Goal: Task Accomplishment & Management: Use online tool/utility

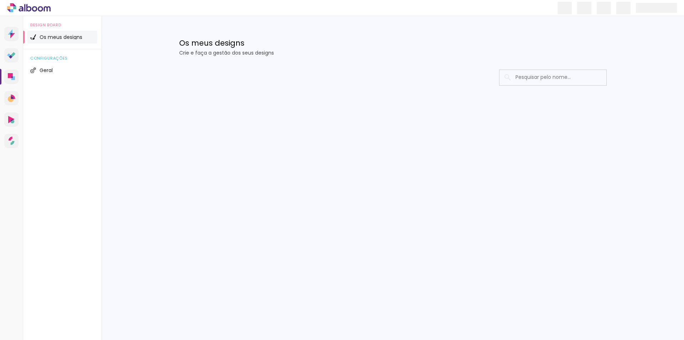
type input "Todas as fotos"
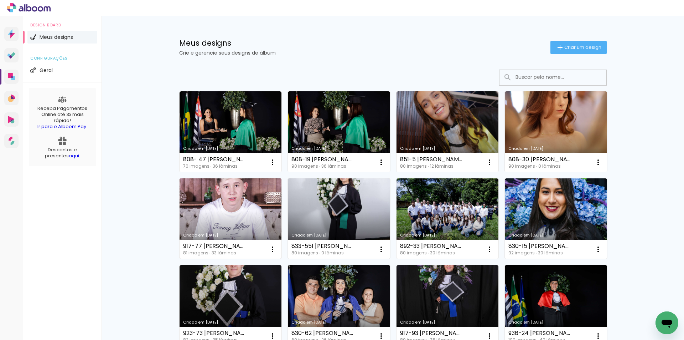
click at [206, 212] on link "Criado em [DATE]" at bounding box center [231, 218] width 102 height 81
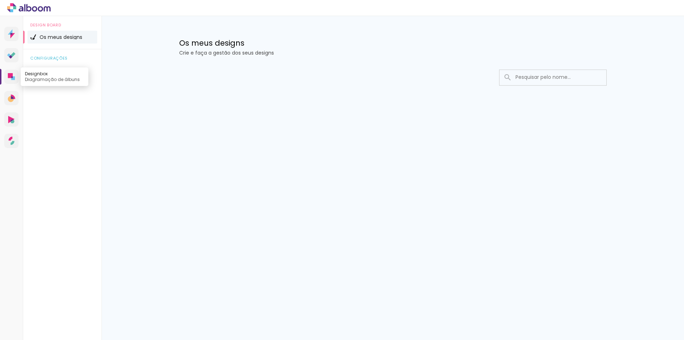
click at [6, 74] on link "Designbox Diagramação de álbuns" at bounding box center [11, 76] width 14 height 14
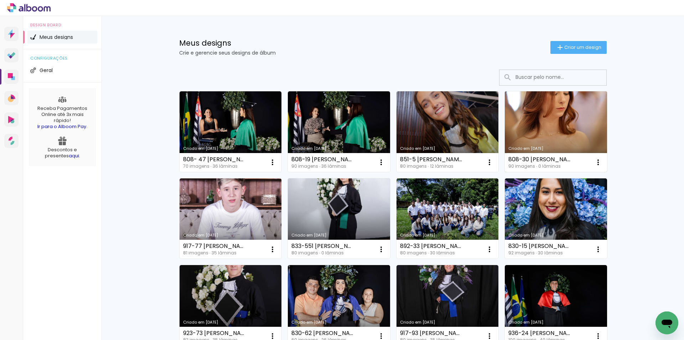
click at [545, 113] on link "Criado em [DATE]" at bounding box center [556, 131] width 102 height 81
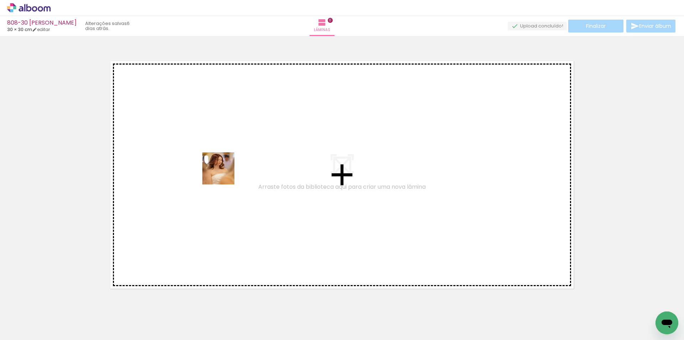
drag, startPoint x: 83, startPoint y: 317, endPoint x: 226, endPoint y: 171, distance: 203.6
click at [226, 171] on quentale-workspace at bounding box center [342, 170] width 684 height 340
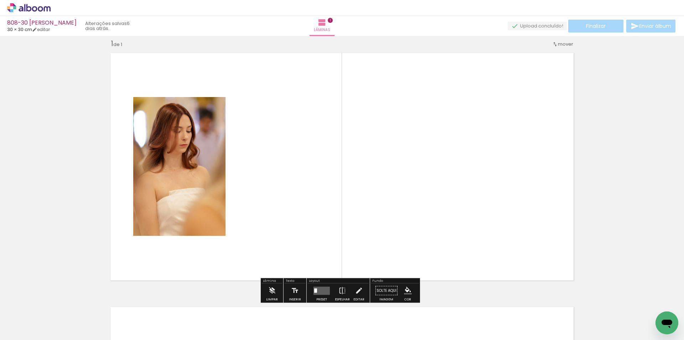
scroll to position [9, 0]
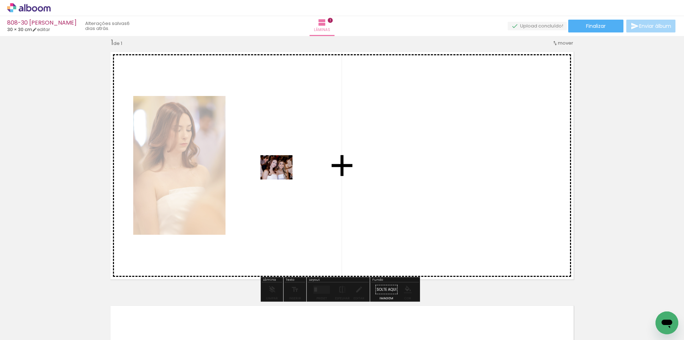
drag, startPoint x: 137, startPoint y: 299, endPoint x: 282, endPoint y: 176, distance: 189.6
click at [282, 176] on quentale-workspace at bounding box center [342, 170] width 684 height 340
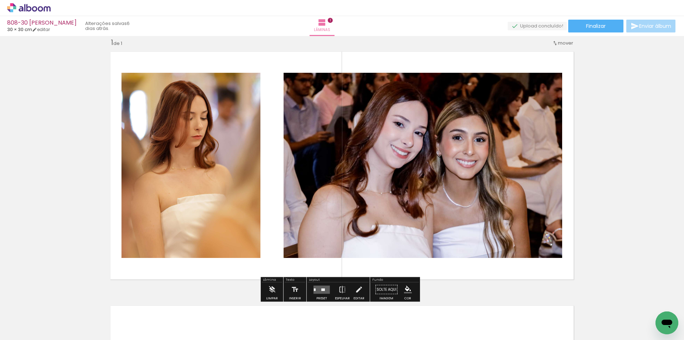
click at [30, 316] on input "Todas as fotos" at bounding box center [19, 318] width 27 height 6
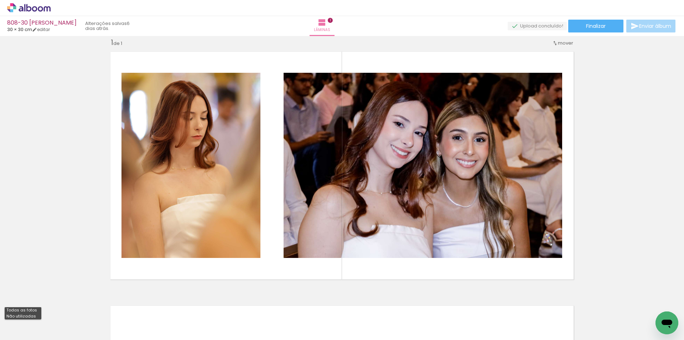
click at [0, 0] on slot "Não utilizadas" at bounding box center [0, 0] width 0 height 0
type input "Não utilizadas"
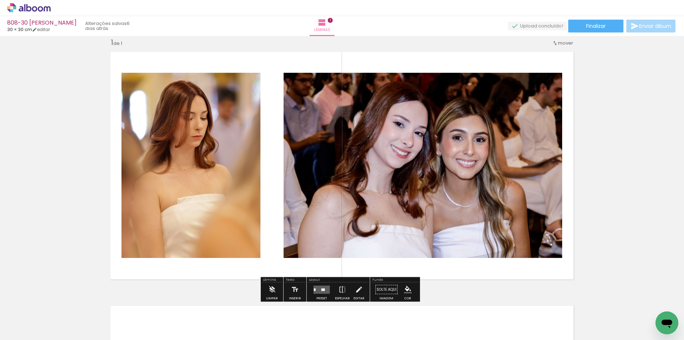
click at [322, 288] on div at bounding box center [323, 289] width 4 height 2
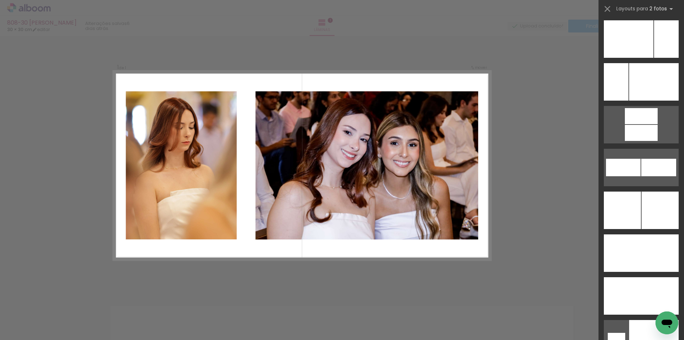
scroll to position [3109, 0]
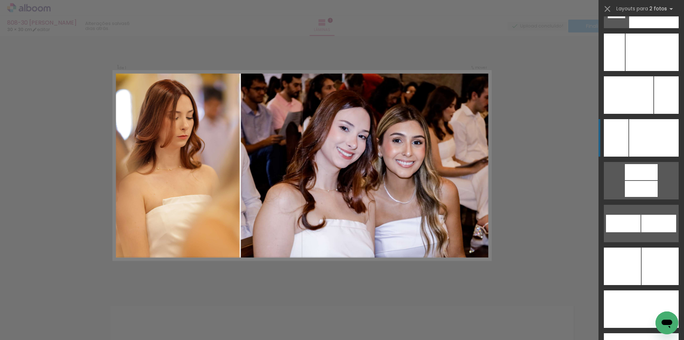
click at [647, 71] on div at bounding box center [652, 51] width 53 height 37
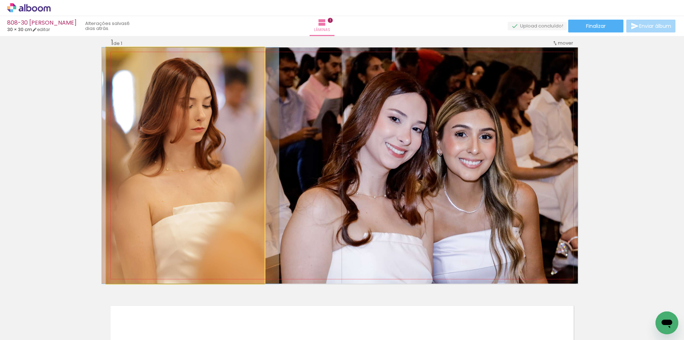
drag, startPoint x: 192, startPoint y: 252, endPoint x: 199, endPoint y: 249, distance: 7.3
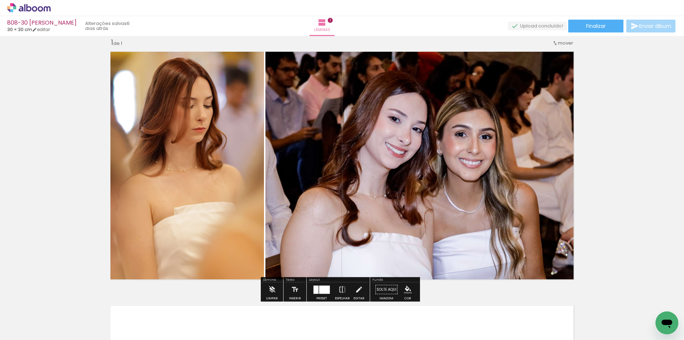
click at [404, 289] on iron-icon "color picker" at bounding box center [408, 289] width 8 height 8
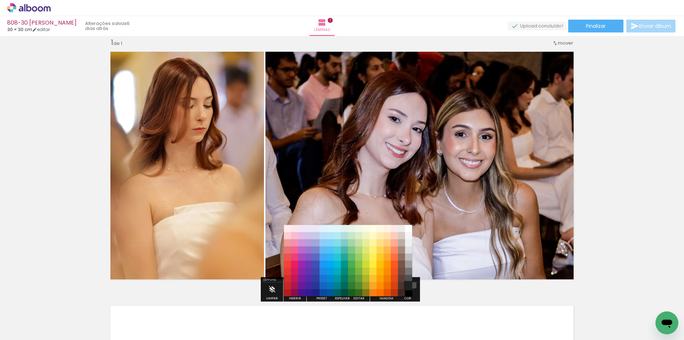
click at [411, 284] on paper-item "#212121" at bounding box center [408, 285] width 7 height 7
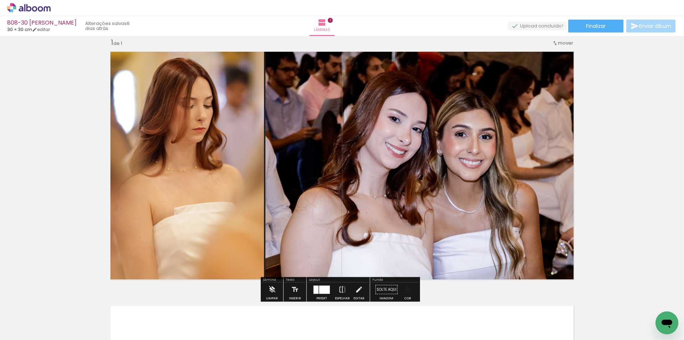
click at [410, 292] on paper-menu-button "#ffebee #ffcdd2 #ef9a9a #e57373 #ef5350 #f44336 #e53935 #d32f2f #c62828 #b71c1c…" at bounding box center [408, 290] width 14 height 14
click at [407, 288] on iron-icon "color picker" at bounding box center [408, 289] width 8 height 8
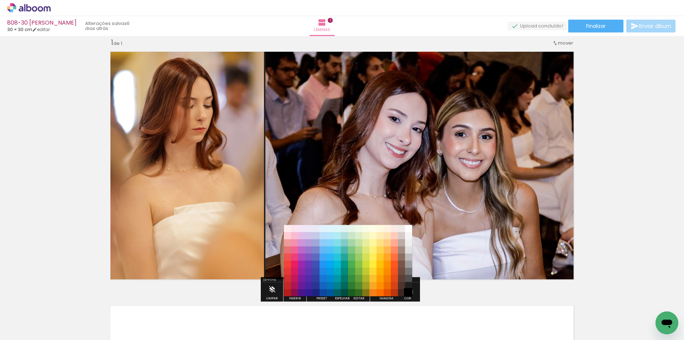
click at [407, 291] on paper-item "#000000" at bounding box center [408, 292] width 7 height 7
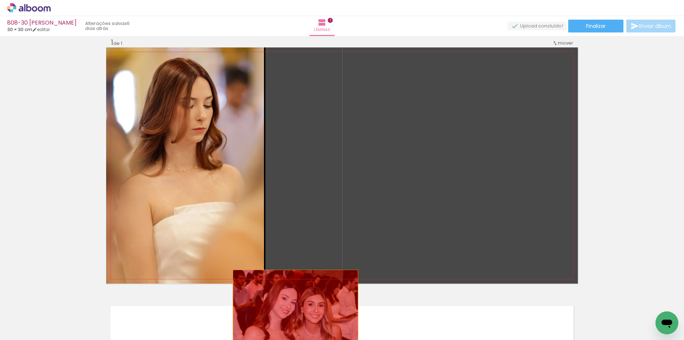
drag, startPoint x: 393, startPoint y: 139, endPoint x: 177, endPoint y: 321, distance: 282.6
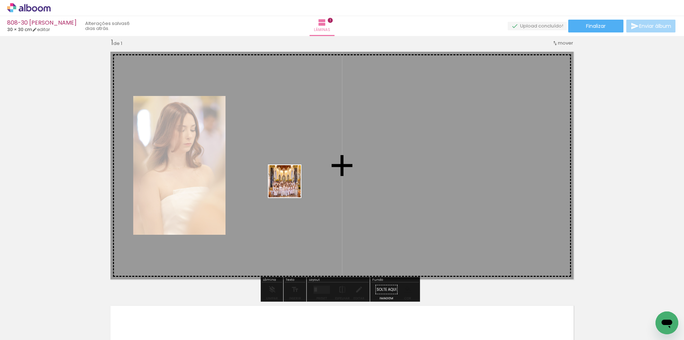
drag, startPoint x: 108, startPoint y: 317, endPoint x: 290, endPoint y: 186, distance: 224.4
click at [290, 186] on quentale-workspace at bounding box center [342, 170] width 684 height 340
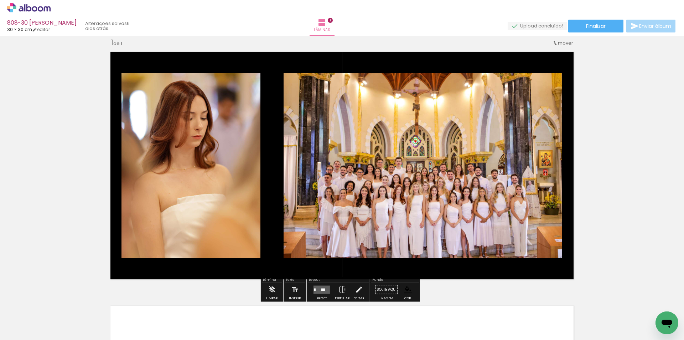
click at [320, 286] on quentale-layouter at bounding box center [322, 289] width 16 height 8
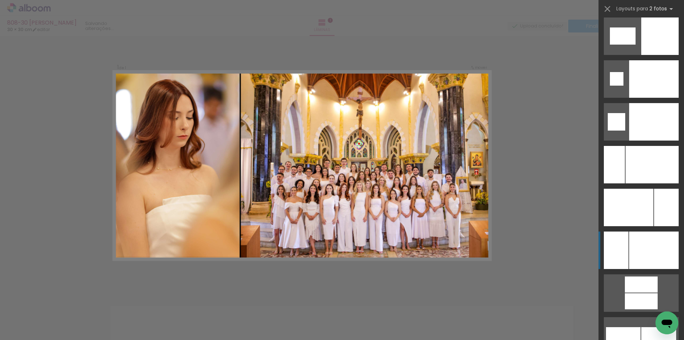
scroll to position [3002, 0]
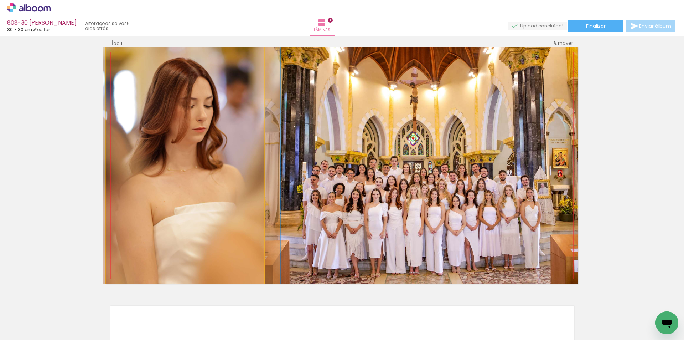
drag, startPoint x: 166, startPoint y: 229, endPoint x: 171, endPoint y: 228, distance: 5.1
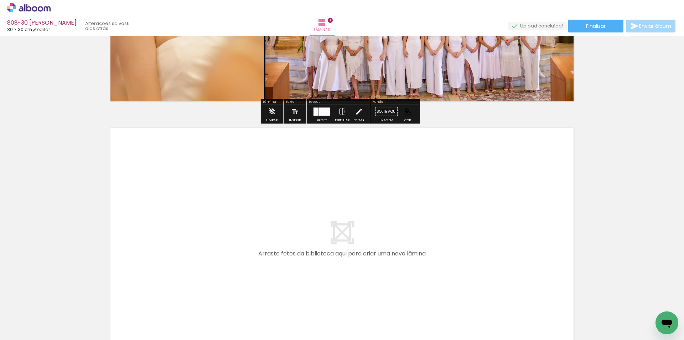
scroll to position [187, 0]
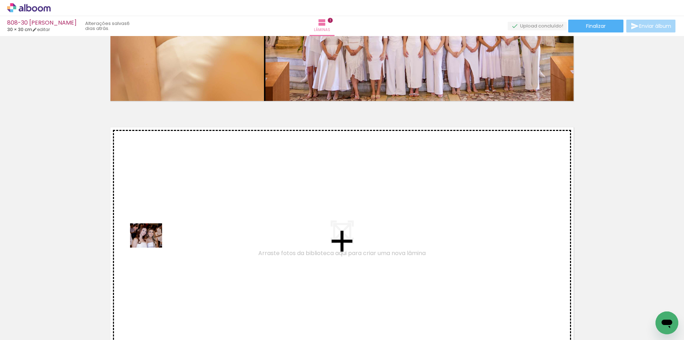
drag, startPoint x: 63, startPoint y: 313, endPoint x: 151, endPoint y: 244, distance: 112.0
click at [151, 244] on quentale-workspace at bounding box center [342, 170] width 684 height 340
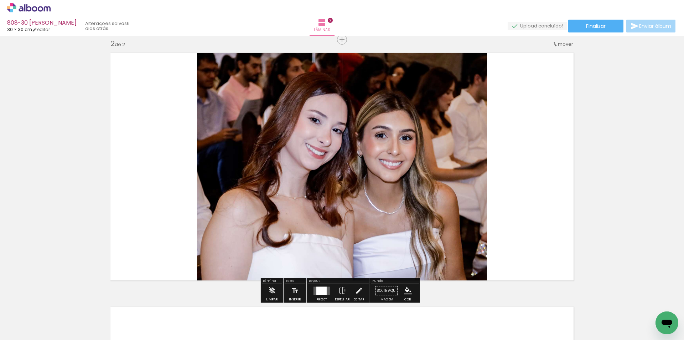
scroll to position [263, 0]
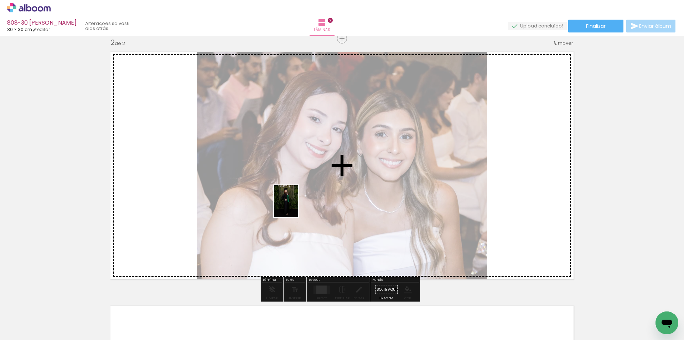
drag, startPoint x: 74, startPoint y: 316, endPoint x: 295, endPoint y: 206, distance: 247.1
click at [295, 206] on quentale-workspace at bounding box center [342, 170] width 684 height 340
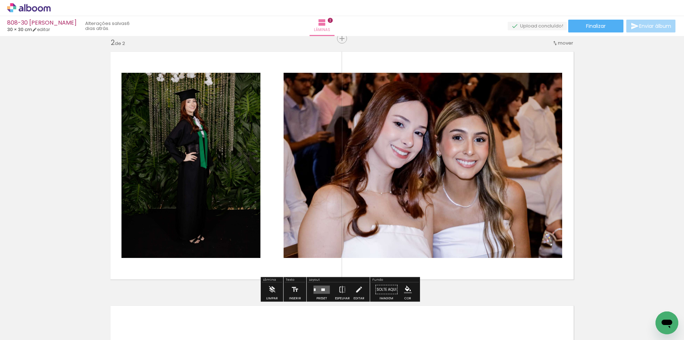
click at [321, 286] on quentale-layouter at bounding box center [322, 289] width 16 height 8
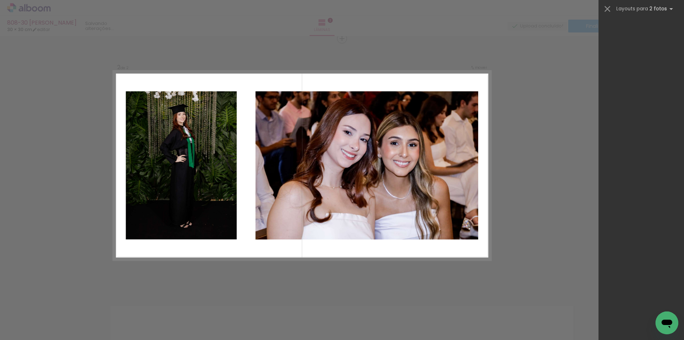
scroll to position [0, 0]
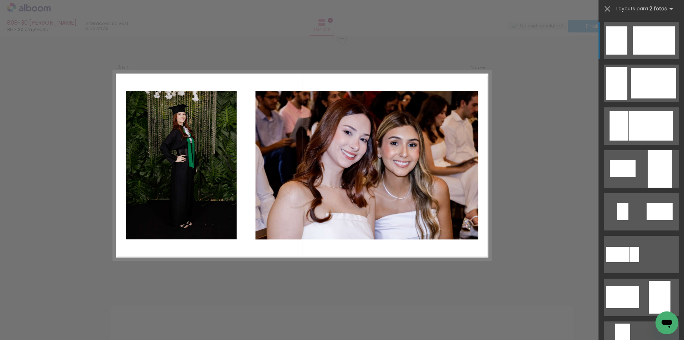
drag, startPoint x: 677, startPoint y: 38, endPoint x: 684, endPoint y: 61, distance: 23.9
click at [684, 77] on div at bounding box center [642, 177] width 86 height 323
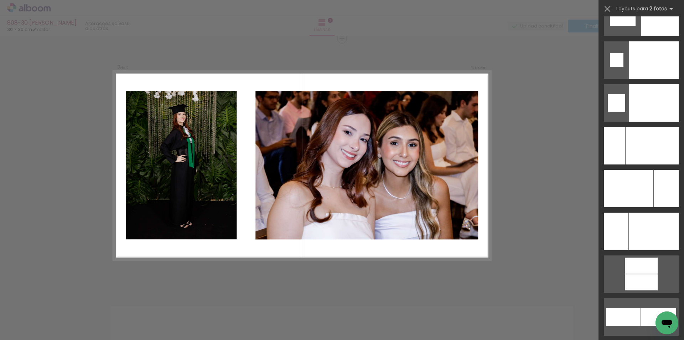
scroll to position [3020, 0]
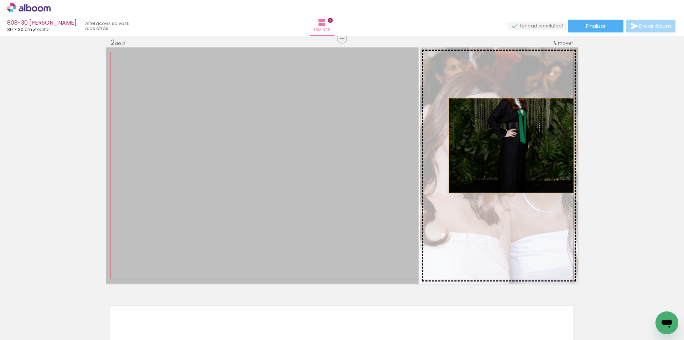
drag, startPoint x: 292, startPoint y: 172, endPoint x: 509, endPoint y: 145, distance: 218.3
click at [0, 0] on slot at bounding box center [0, 0] width 0 height 0
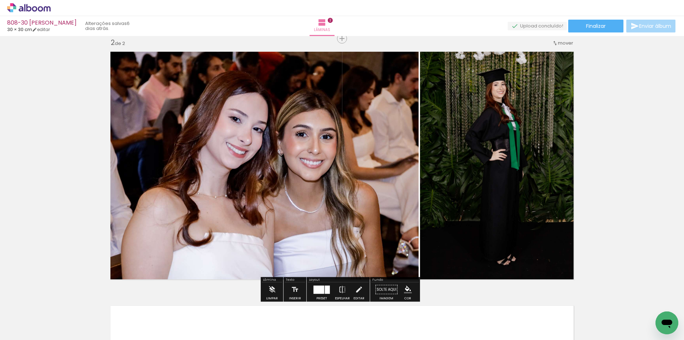
click at [406, 289] on iron-icon "color picker" at bounding box center [408, 289] width 8 height 8
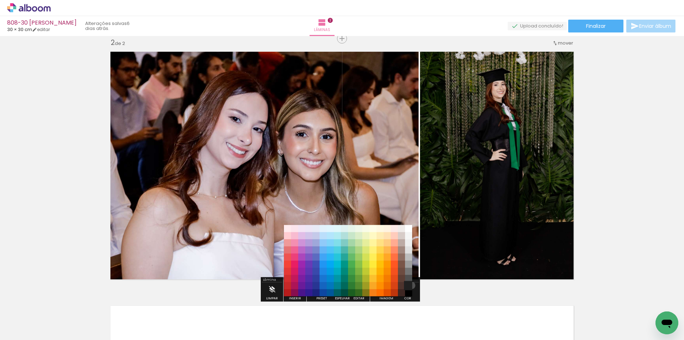
click at [409, 285] on paper-item "#212121" at bounding box center [408, 285] width 7 height 7
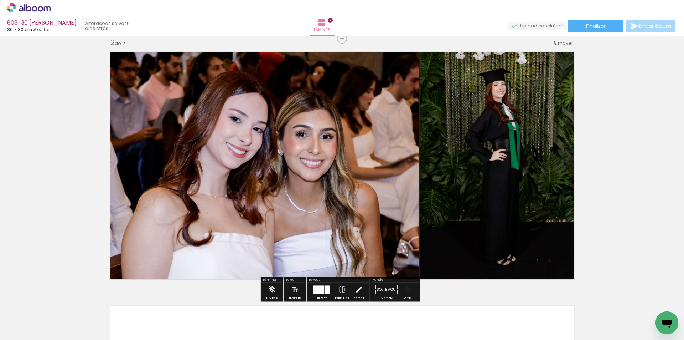
click at [406, 288] on iron-icon "color picker" at bounding box center [408, 289] width 8 height 8
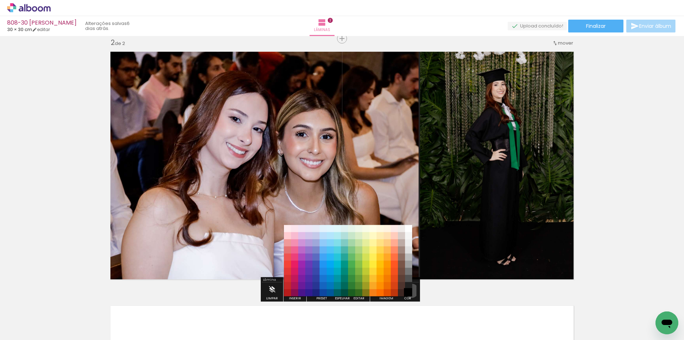
click at [409, 290] on paper-item "#000000" at bounding box center [408, 292] width 7 height 7
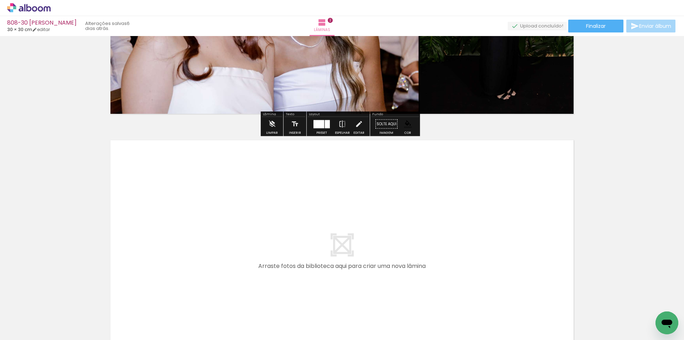
scroll to position [441, 0]
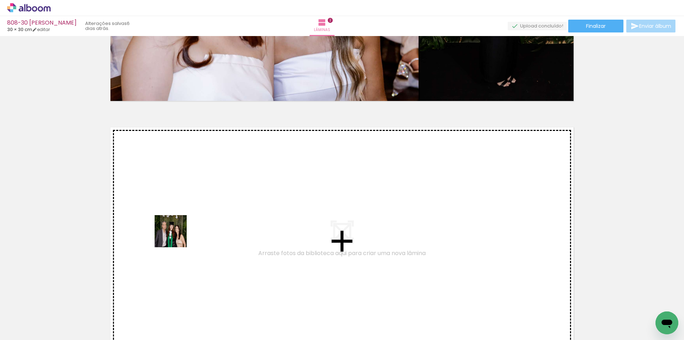
drag, startPoint x: 63, startPoint y: 317, endPoint x: 122, endPoint y: 308, distance: 59.1
click at [203, 219] on quentale-workspace at bounding box center [342, 170] width 684 height 340
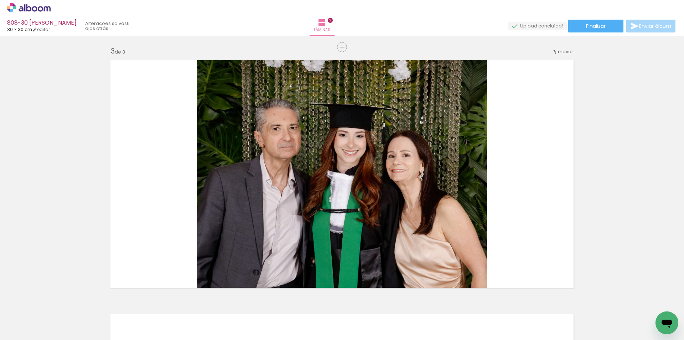
scroll to position [517, 0]
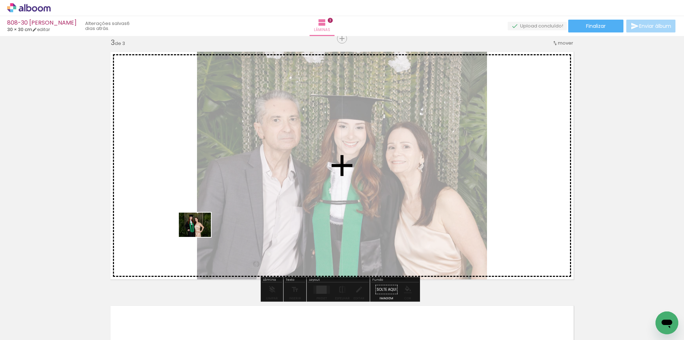
drag, startPoint x: 74, startPoint y: 314, endPoint x: 141, endPoint y: 282, distance: 74.4
click at [203, 231] on quentale-workspace at bounding box center [342, 170] width 684 height 340
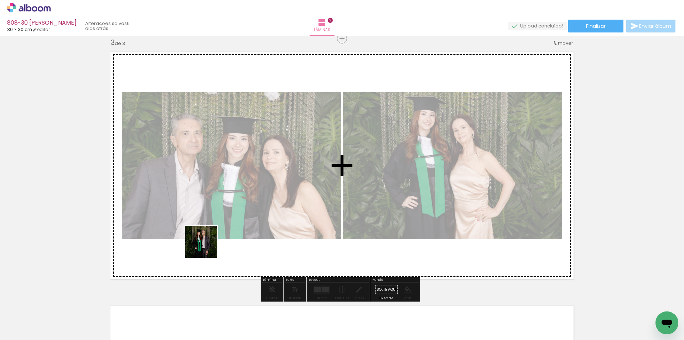
drag, startPoint x: 116, startPoint y: 293, endPoint x: 249, endPoint y: 220, distance: 151.0
click at [249, 220] on quentale-workspace at bounding box center [342, 170] width 684 height 340
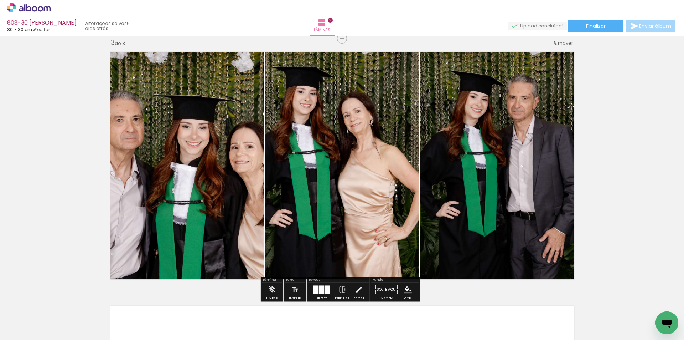
drag, startPoint x: 325, startPoint y: 290, endPoint x: 336, endPoint y: 279, distance: 16.1
click at [325, 290] on div at bounding box center [327, 289] width 5 height 8
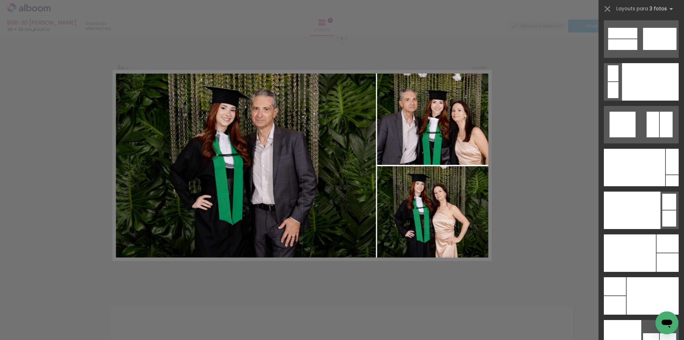
scroll to position [8525, 0]
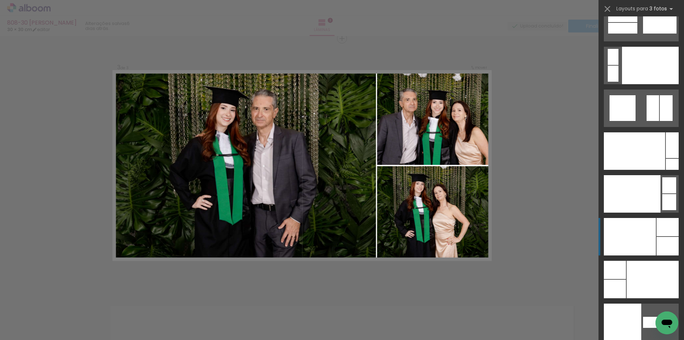
click at [642, 170] on div at bounding box center [634, 150] width 61 height 37
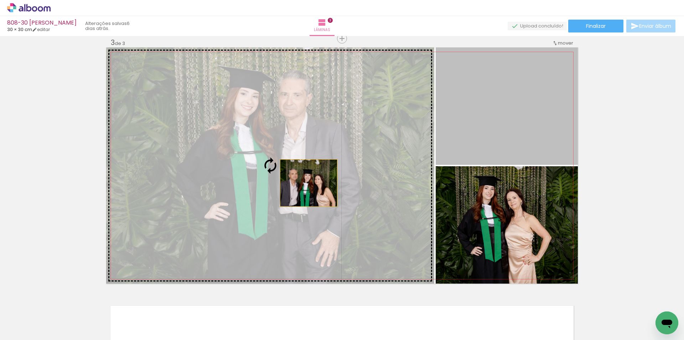
drag, startPoint x: 508, startPoint y: 131, endPoint x: 304, endPoint y: 184, distance: 211.2
click at [0, 0] on slot at bounding box center [0, 0] width 0 height 0
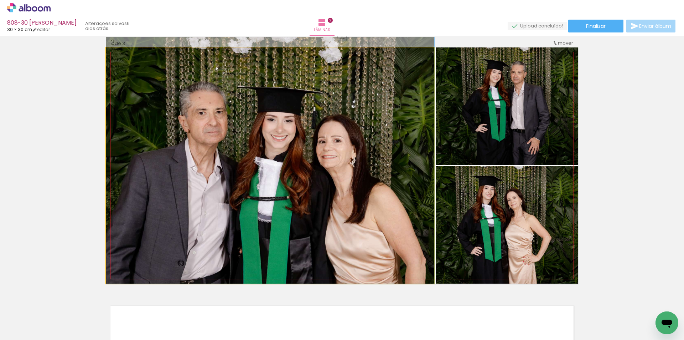
drag, startPoint x: 305, startPoint y: 181, endPoint x: 307, endPoint y: 146, distance: 34.7
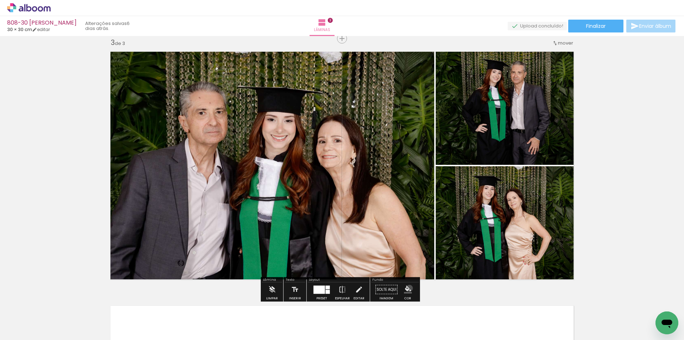
click at [407, 288] on iron-icon "color picker" at bounding box center [408, 289] width 8 height 8
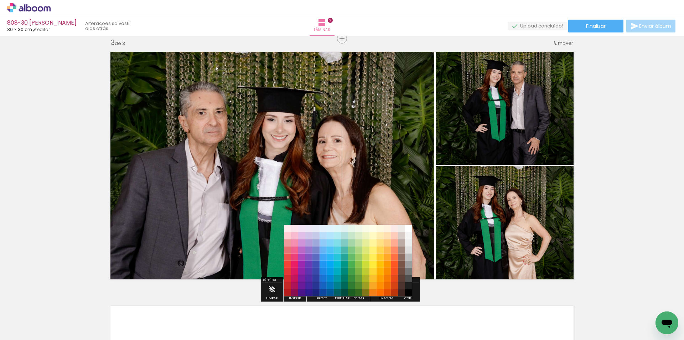
click at [408, 284] on paper-item "#212121" at bounding box center [408, 285] width 7 height 7
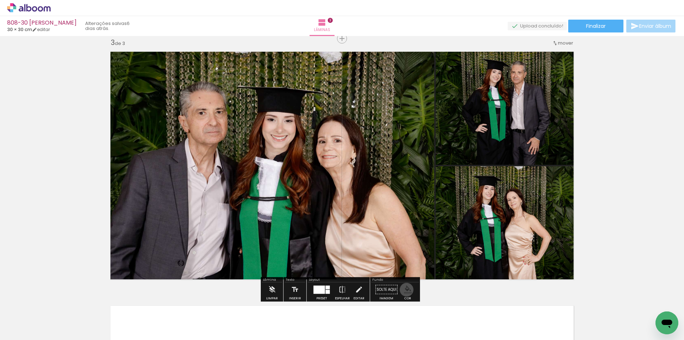
click at [404, 289] on iron-icon "color picker" at bounding box center [408, 289] width 8 height 8
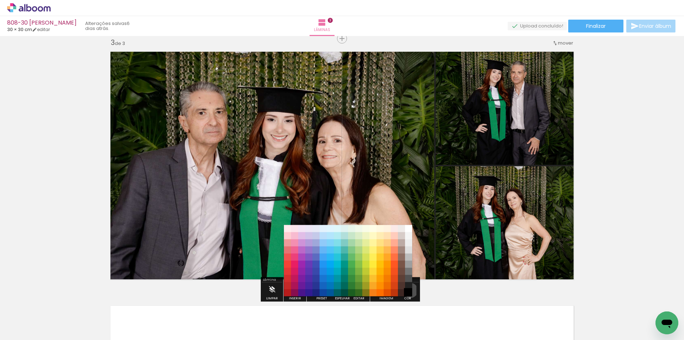
click at [408, 290] on paper-item "#000000" at bounding box center [408, 292] width 7 height 7
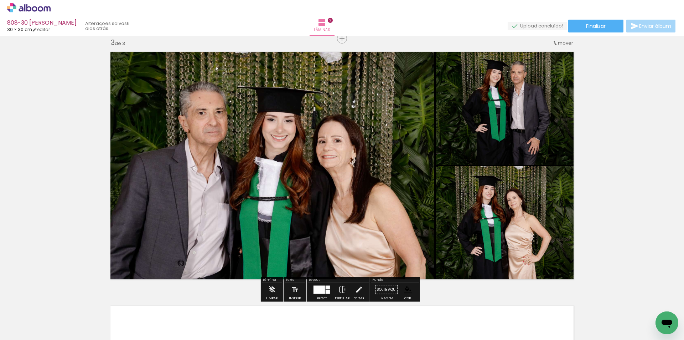
click at [343, 284] on iron-icon at bounding box center [342, 289] width 8 height 14
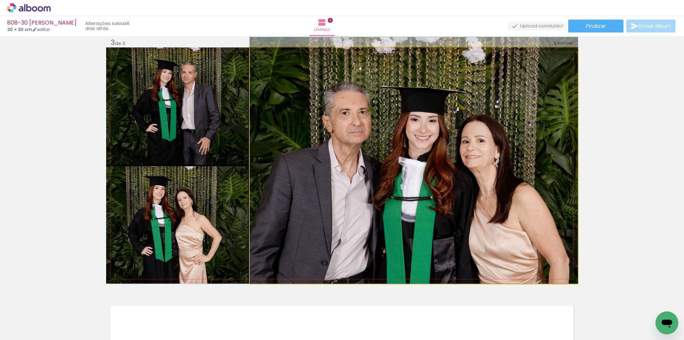
drag, startPoint x: 373, startPoint y: 220, endPoint x: 385, endPoint y: 218, distance: 12.7
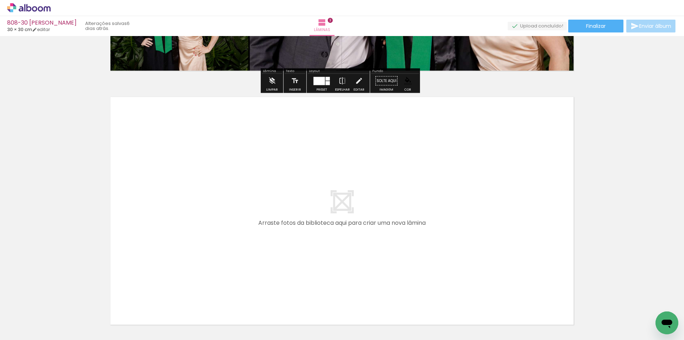
scroll to position [730, 0]
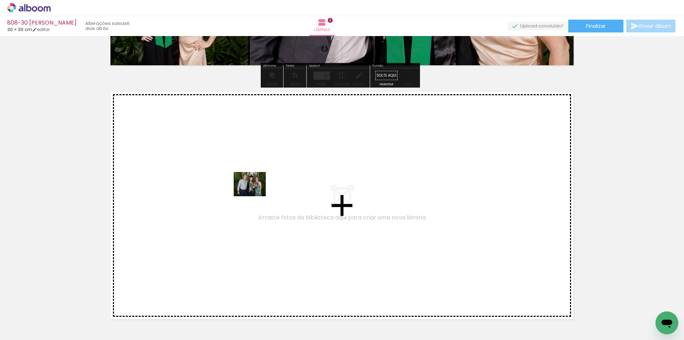
drag, startPoint x: 71, startPoint y: 319, endPoint x: 255, endPoint y: 193, distance: 223.3
click at [255, 193] on quentale-workspace at bounding box center [342, 170] width 684 height 340
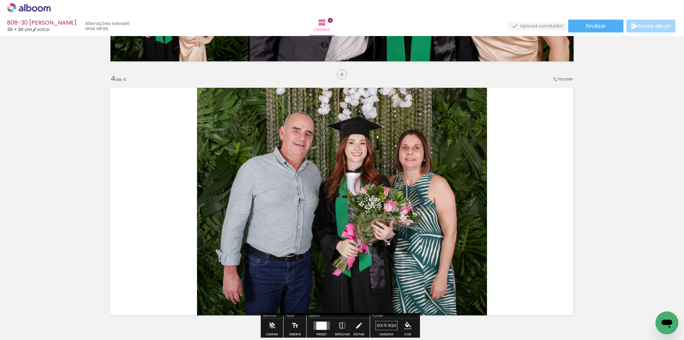
scroll to position [735, 0]
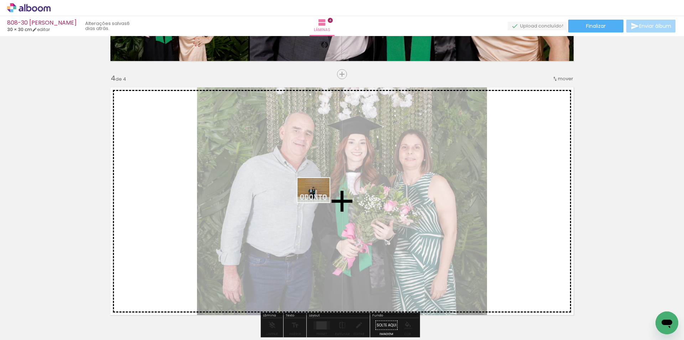
drag, startPoint x: 72, startPoint y: 320, endPoint x: 319, endPoint y: 199, distance: 275.0
click at [319, 199] on quentale-workspace at bounding box center [342, 170] width 684 height 340
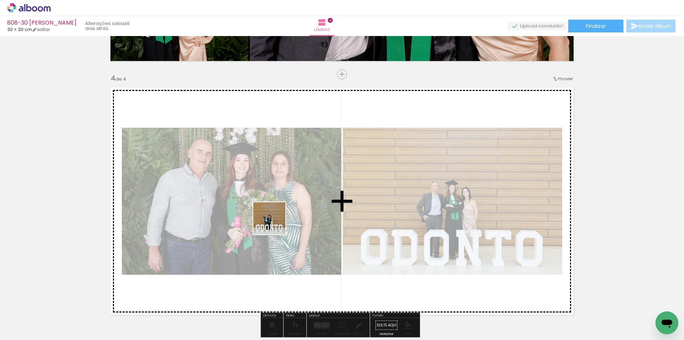
drag, startPoint x: 83, startPoint y: 313, endPoint x: 357, endPoint y: 188, distance: 301.3
click at [357, 188] on quentale-workspace at bounding box center [342, 170] width 684 height 340
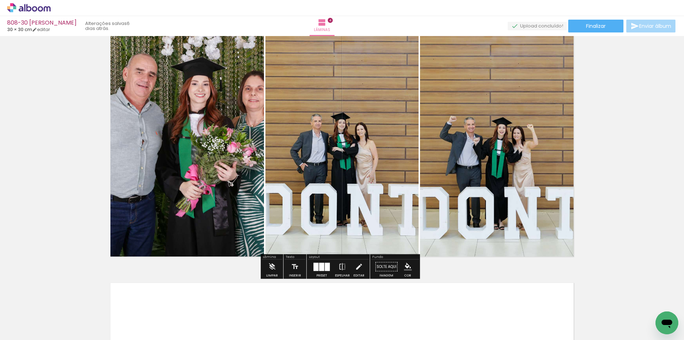
scroll to position [806, 0]
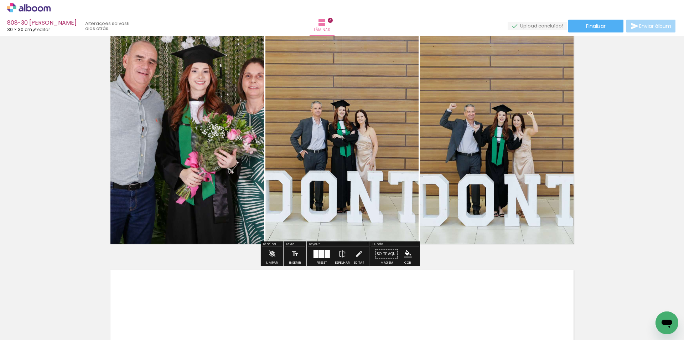
drag, startPoint x: 314, startPoint y: 255, endPoint x: 562, endPoint y: 195, distance: 255.2
click at [315, 255] on div at bounding box center [316, 253] width 5 height 8
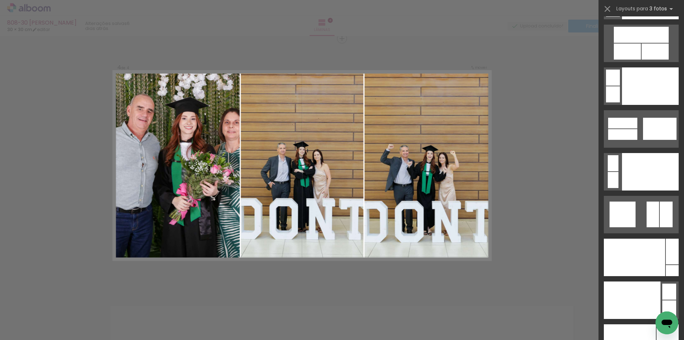
scroll to position [8622, 0]
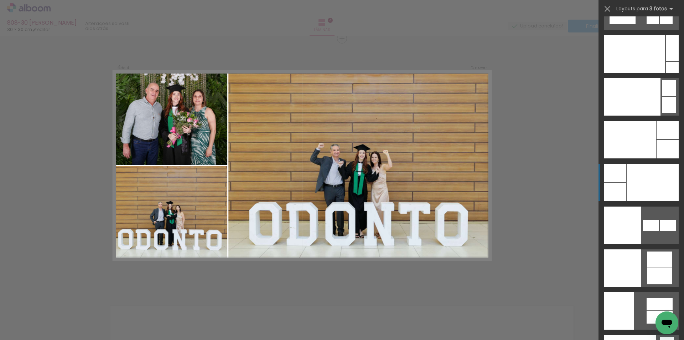
click at [659, 186] on div at bounding box center [653, 182] width 52 height 37
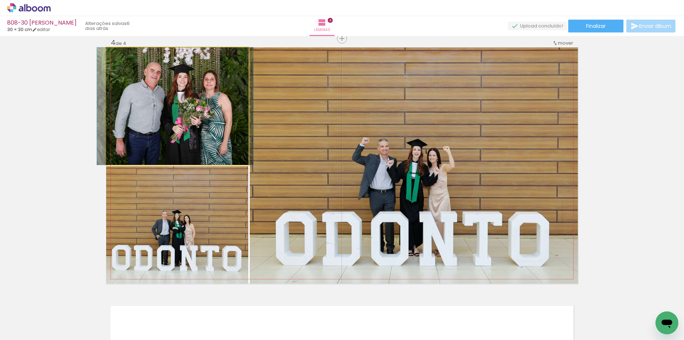
drag, startPoint x: 188, startPoint y: 135, endPoint x: 183, endPoint y: 137, distance: 5.9
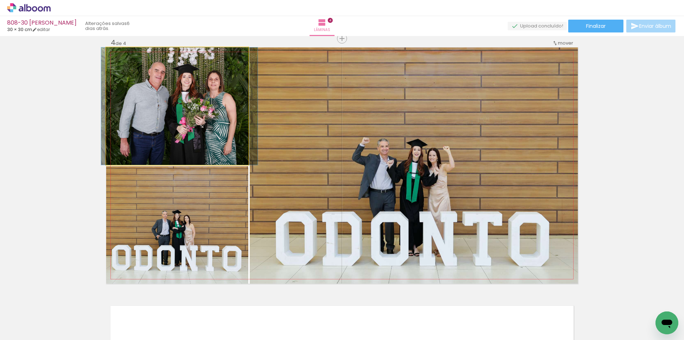
drag, startPoint x: 194, startPoint y: 139, endPoint x: 201, endPoint y: 138, distance: 6.8
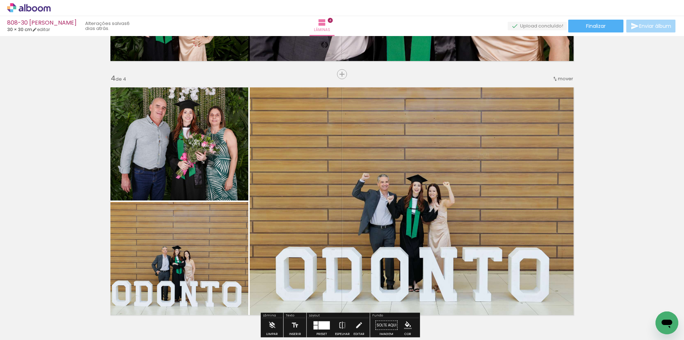
scroll to position [770, 0]
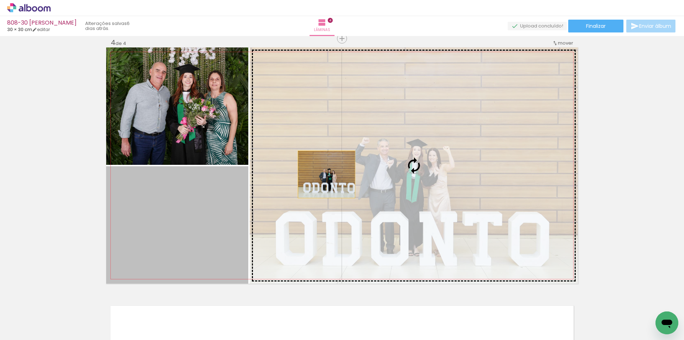
drag, startPoint x: 185, startPoint y: 228, endPoint x: 356, endPoint y: 165, distance: 182.5
click at [0, 0] on slot at bounding box center [0, 0] width 0 height 0
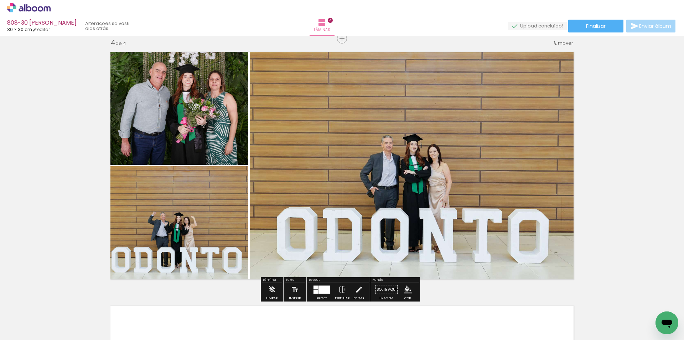
click at [404, 290] on iron-icon "color picker" at bounding box center [408, 289] width 8 height 8
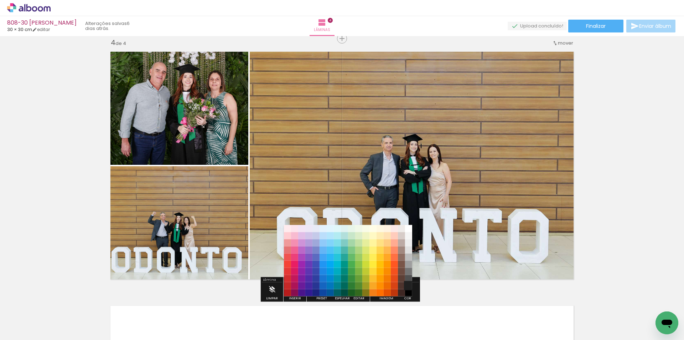
click at [408, 285] on paper-item "#212121" at bounding box center [408, 285] width 7 height 7
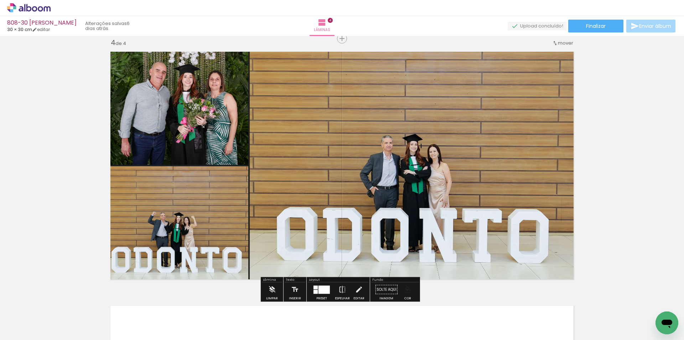
click at [406, 289] on iron-icon "color picker" at bounding box center [408, 289] width 8 height 8
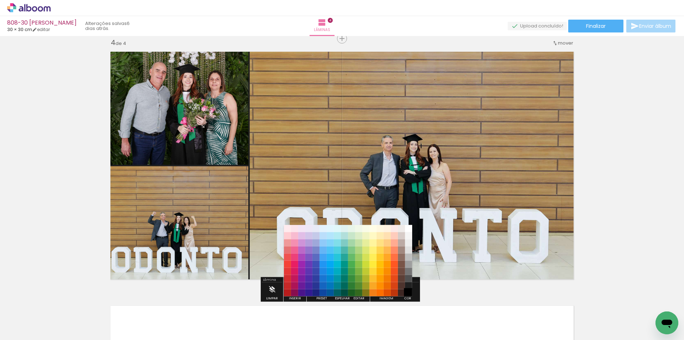
click at [407, 294] on paper-item "#000000" at bounding box center [408, 292] width 7 height 7
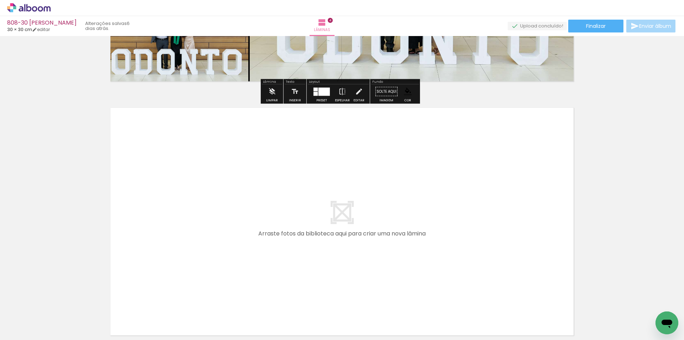
scroll to position [984, 0]
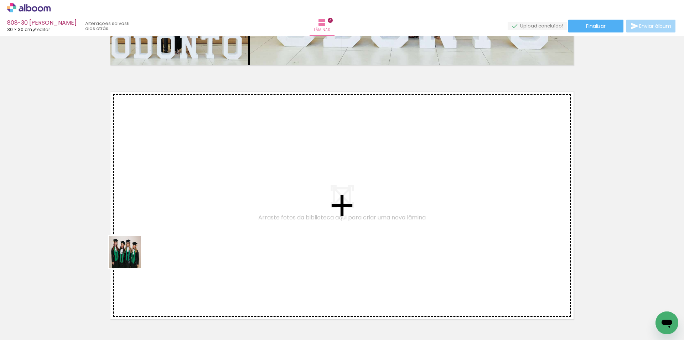
drag, startPoint x: 83, startPoint y: 314, endPoint x: 169, endPoint y: 222, distance: 125.3
click at [169, 222] on quentale-workspace at bounding box center [342, 170] width 684 height 340
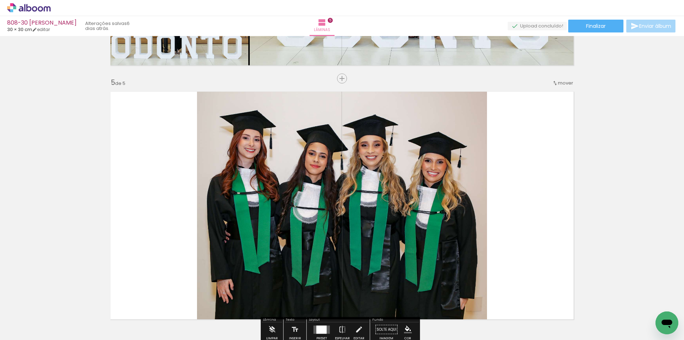
scroll to position [1024, 0]
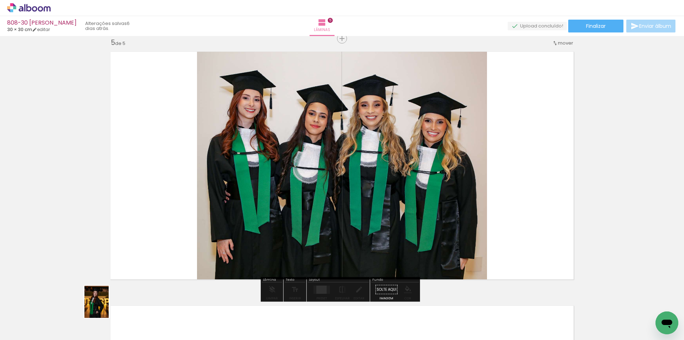
drag, startPoint x: 78, startPoint y: 316, endPoint x: 93, endPoint y: 315, distance: 15.4
click at [0, 0] on slot at bounding box center [0, 0] width 0 height 0
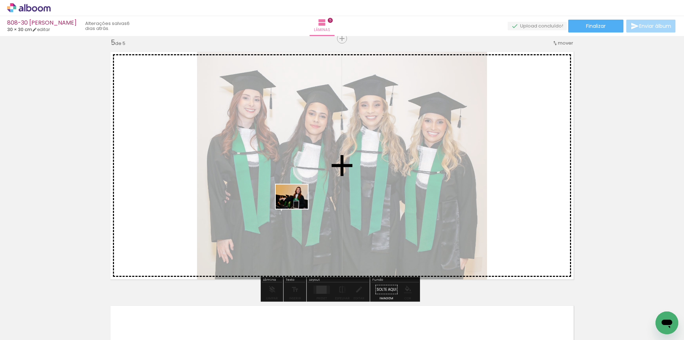
drag, startPoint x: 189, startPoint y: 319, endPoint x: 311, endPoint y: 204, distance: 167.3
click at [309, 197] on quentale-workspace at bounding box center [342, 170] width 684 height 340
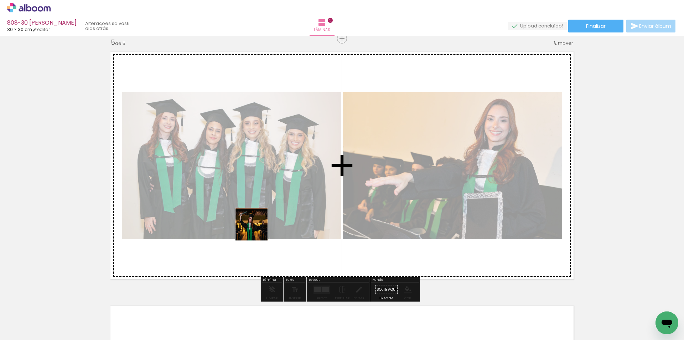
drag, startPoint x: 159, startPoint y: 315, endPoint x: 278, endPoint y: 209, distance: 159.8
click at [278, 209] on quentale-workspace at bounding box center [342, 170] width 684 height 340
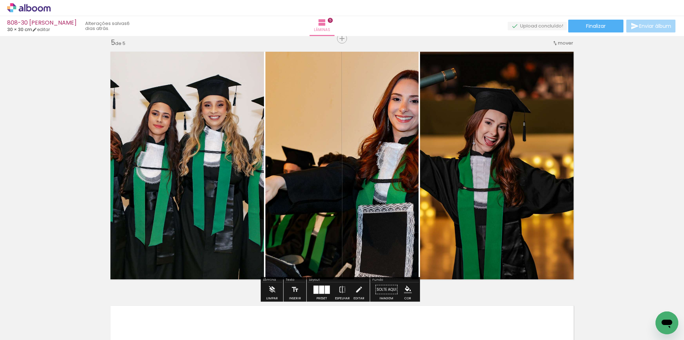
click at [317, 289] on div at bounding box center [316, 289] width 5 height 8
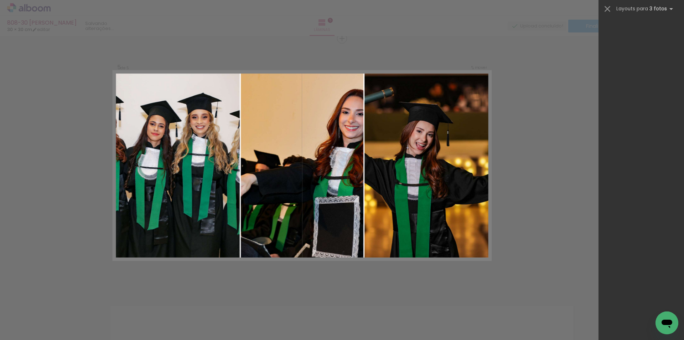
scroll to position [0, 0]
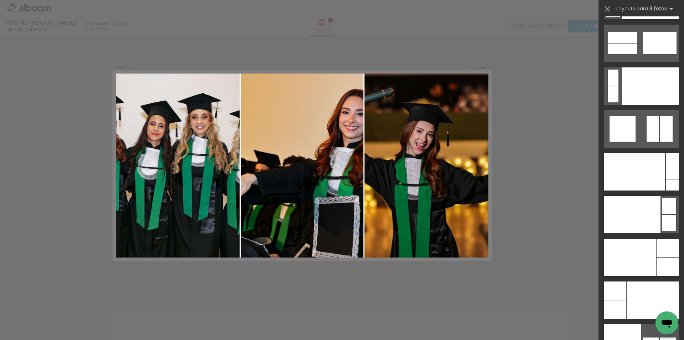
drag, startPoint x: 682, startPoint y: 27, endPoint x: 8, endPoint y: 0, distance: 674.6
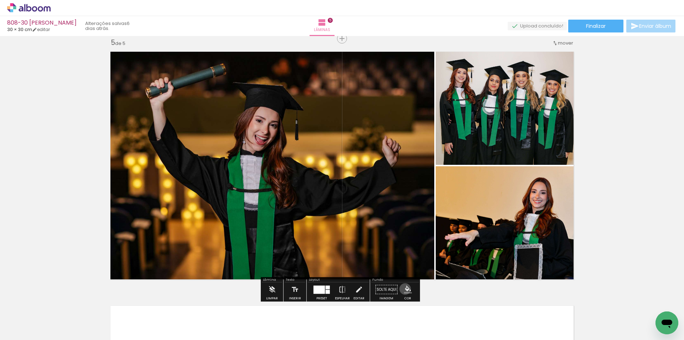
click at [404, 289] on iron-icon "color picker" at bounding box center [408, 289] width 8 height 8
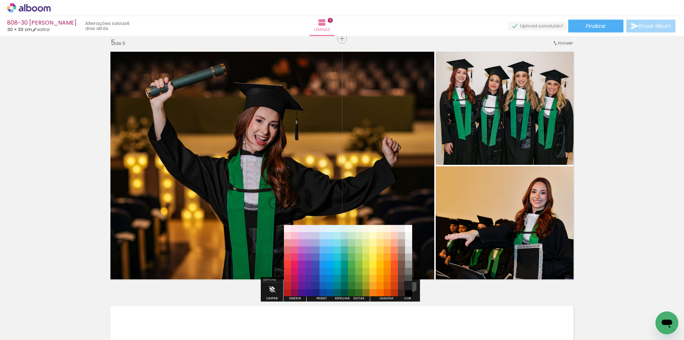
click at [408, 284] on paper-item "#212121" at bounding box center [408, 285] width 7 height 7
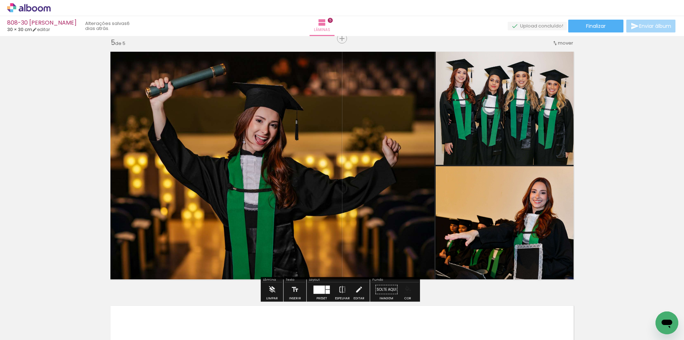
click at [409, 289] on iron-icon "color picker" at bounding box center [408, 289] width 8 height 8
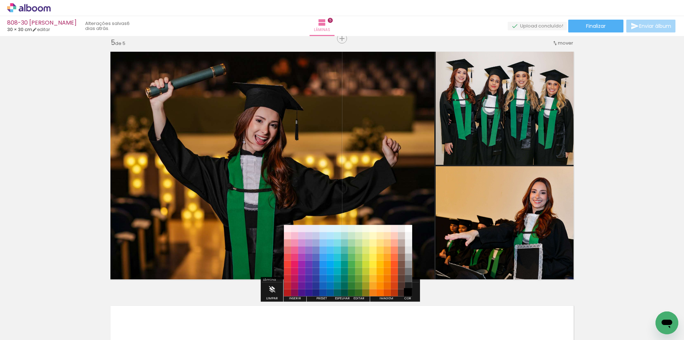
click at [409, 291] on paper-item "#000000" at bounding box center [408, 292] width 7 height 7
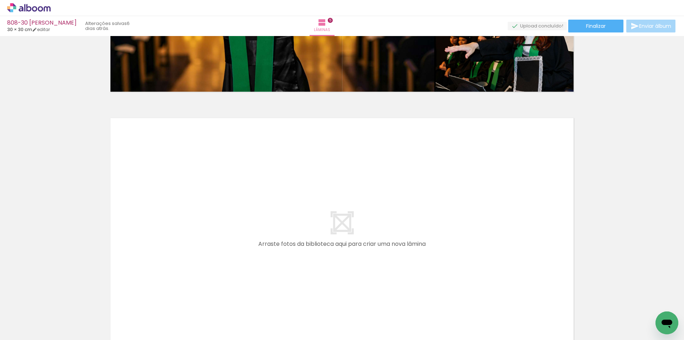
scroll to position [1238, 0]
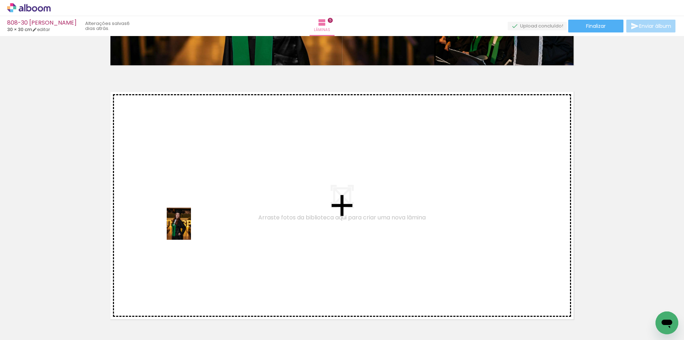
drag, startPoint x: 78, startPoint y: 315, endPoint x: 196, endPoint y: 222, distance: 150.9
click at [196, 222] on quentale-workspace at bounding box center [342, 170] width 684 height 340
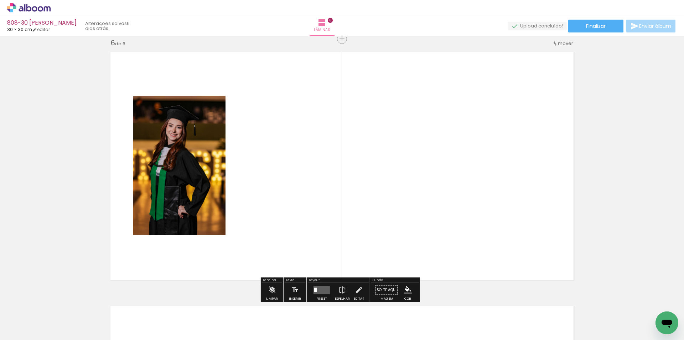
scroll to position [1278, 0]
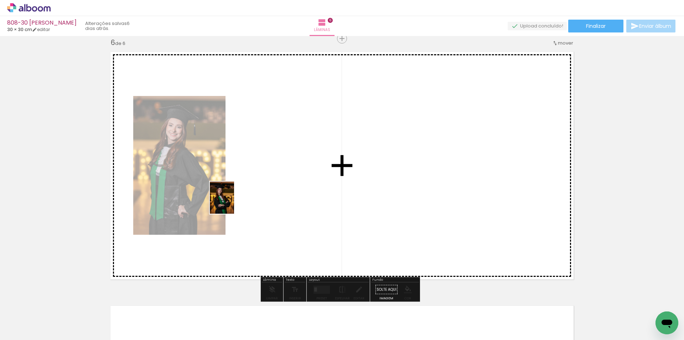
drag, startPoint x: 89, startPoint y: 300, endPoint x: 136, endPoint y: 287, distance: 49.2
click at [240, 190] on quentale-workspace at bounding box center [342, 170] width 684 height 340
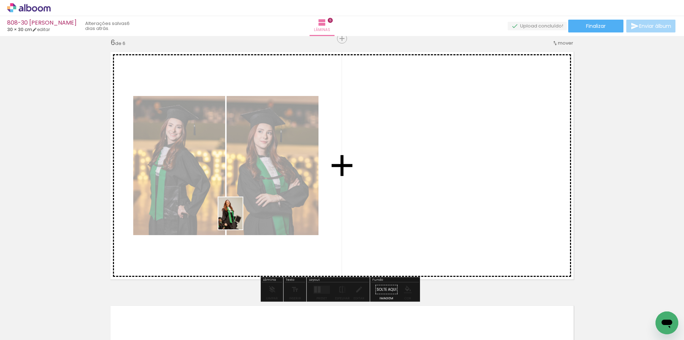
drag, startPoint x: 79, startPoint y: 317, endPoint x: 251, endPoint y: 214, distance: 200.5
click at [251, 214] on quentale-workspace at bounding box center [342, 170] width 684 height 340
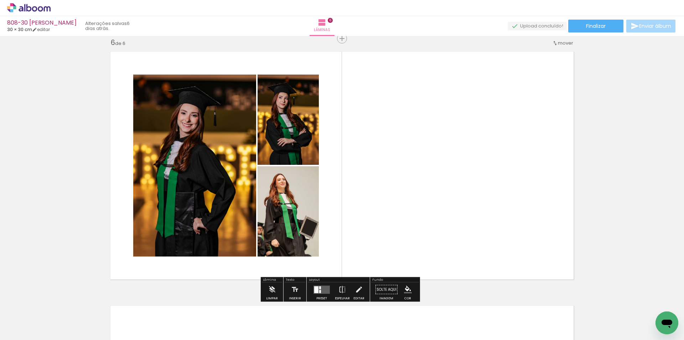
click at [323, 288] on quentale-layouter at bounding box center [322, 289] width 16 height 8
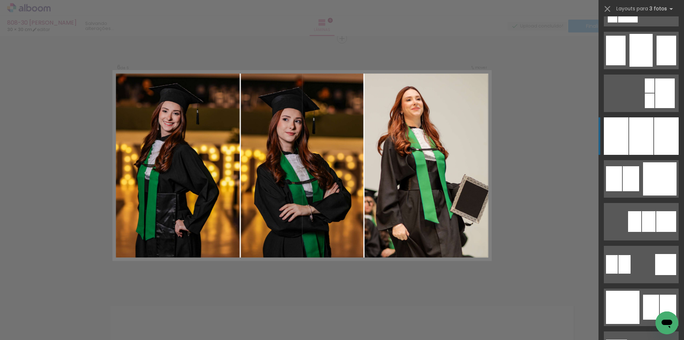
scroll to position [606, 0]
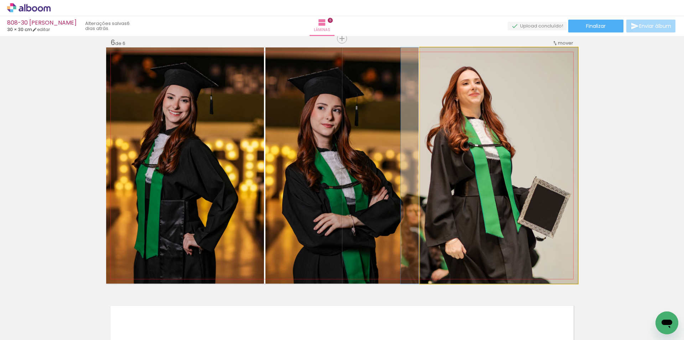
drag, startPoint x: 514, startPoint y: 173, endPoint x: 504, endPoint y: 174, distance: 9.7
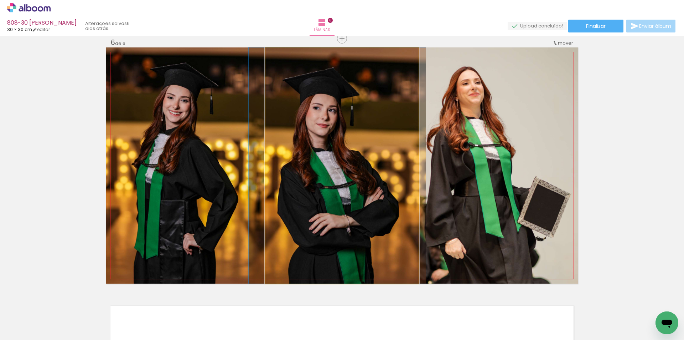
drag, startPoint x: 324, startPoint y: 224, endPoint x: 320, endPoint y: 224, distance: 4.6
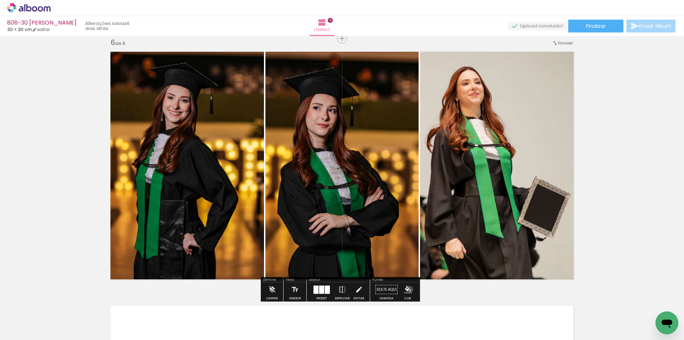
click at [407, 289] on iron-icon "color picker" at bounding box center [408, 289] width 8 height 8
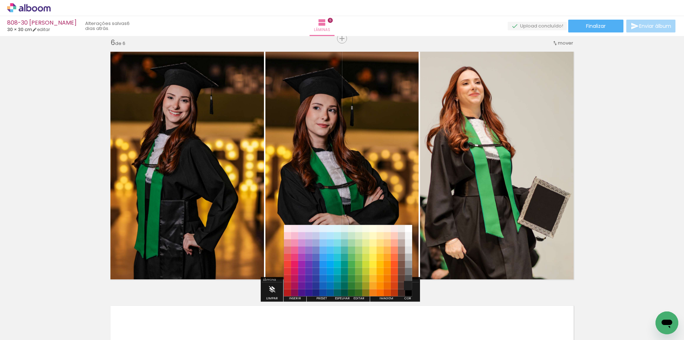
click at [409, 284] on paper-item "#212121" at bounding box center [408, 285] width 7 height 7
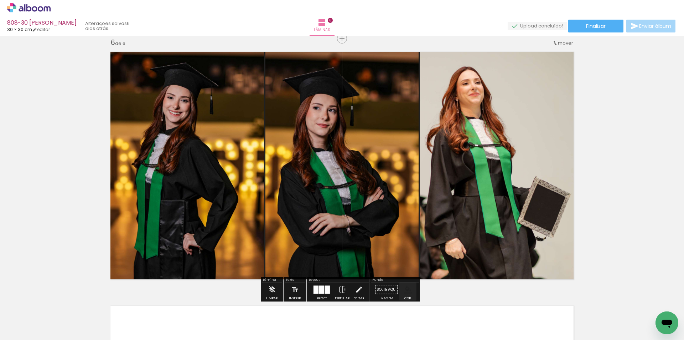
click at [406, 288] on iron-icon "color picker" at bounding box center [408, 289] width 8 height 8
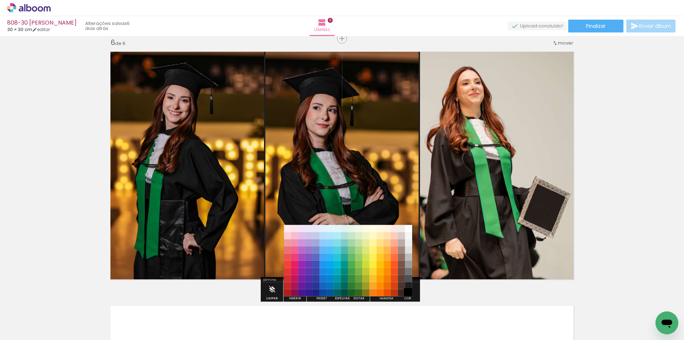
click at [410, 291] on paper-item "#000000" at bounding box center [408, 292] width 7 height 7
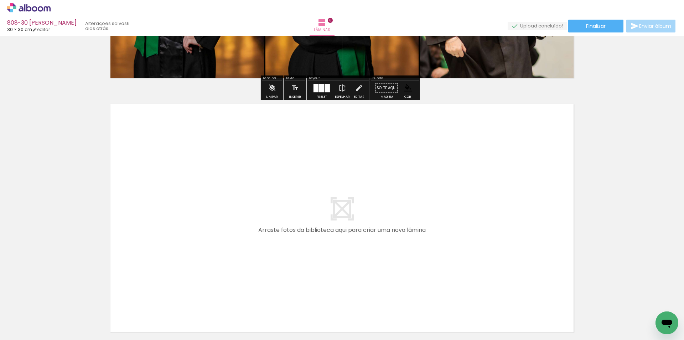
scroll to position [1491, 0]
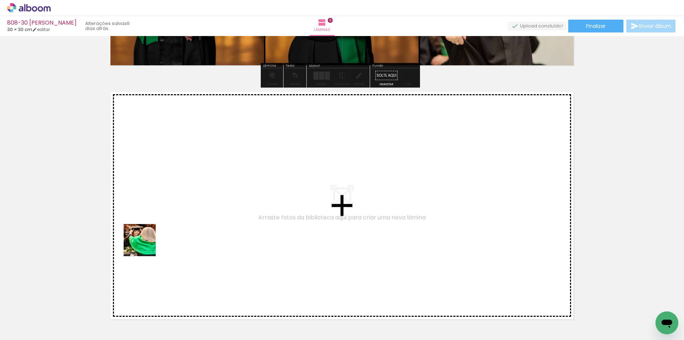
drag, startPoint x: 77, startPoint y: 317, endPoint x: 156, endPoint y: 236, distance: 113.6
click at [156, 236] on quentale-workspace at bounding box center [342, 170] width 684 height 340
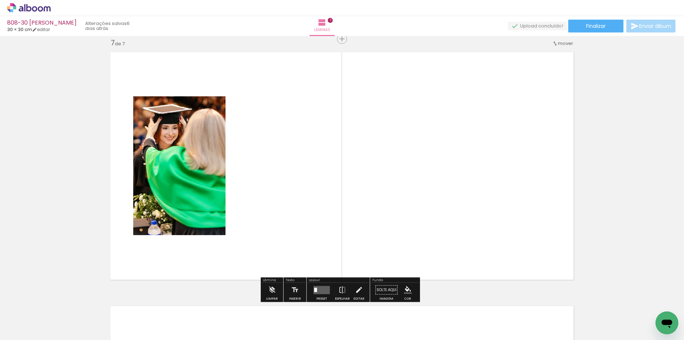
scroll to position [1531, 0]
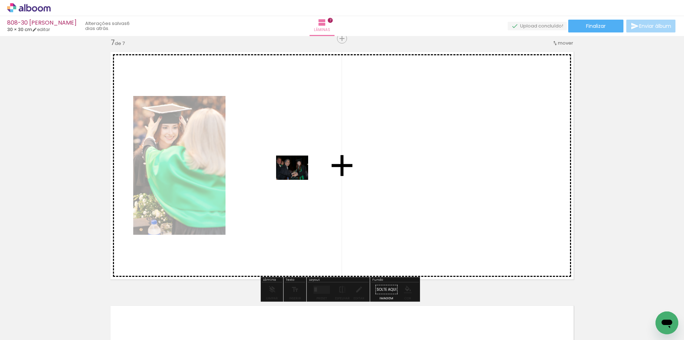
drag, startPoint x: 76, startPoint y: 315, endPoint x: 297, endPoint y: 177, distance: 261.1
click at [297, 177] on quentale-workspace at bounding box center [342, 170] width 684 height 340
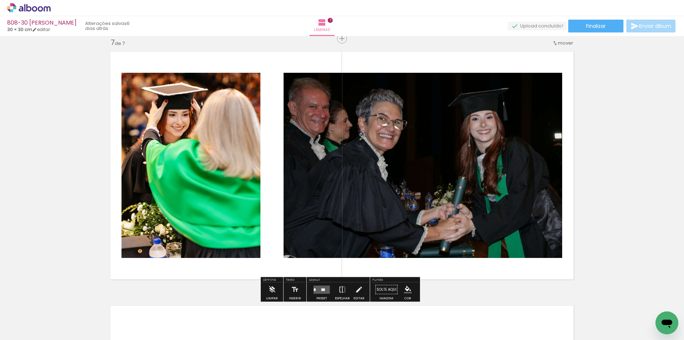
click at [320, 291] on quentale-layouter at bounding box center [322, 289] width 16 height 8
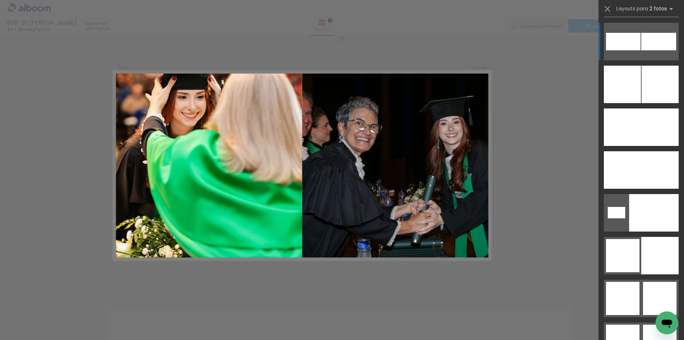
scroll to position [3113, 0]
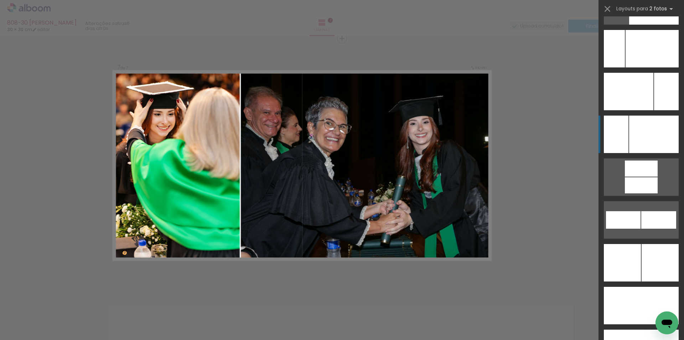
click at [652, 67] on div at bounding box center [652, 48] width 53 height 37
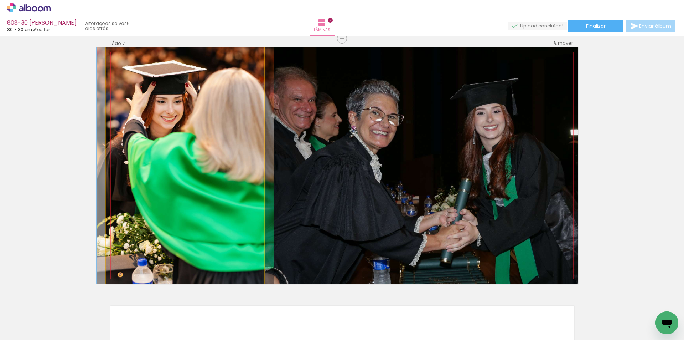
click at [233, 197] on quentale-photo at bounding box center [185, 165] width 158 height 236
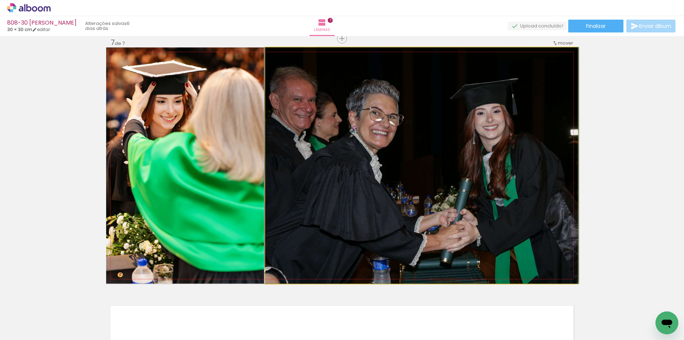
click at [316, 194] on quentale-photo at bounding box center [421, 165] width 312 height 236
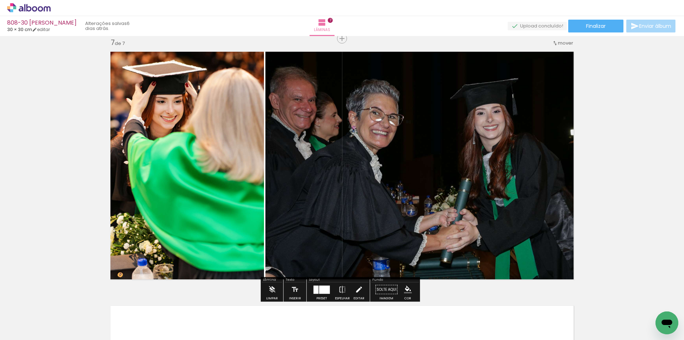
click at [358, 290] on iron-icon at bounding box center [359, 289] width 8 height 14
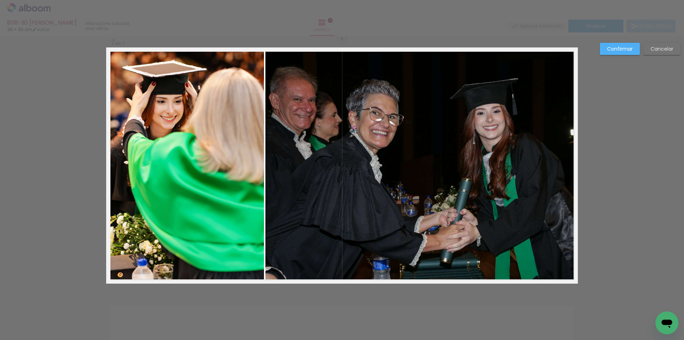
click at [320, 204] on quentale-photo at bounding box center [421, 165] width 312 height 236
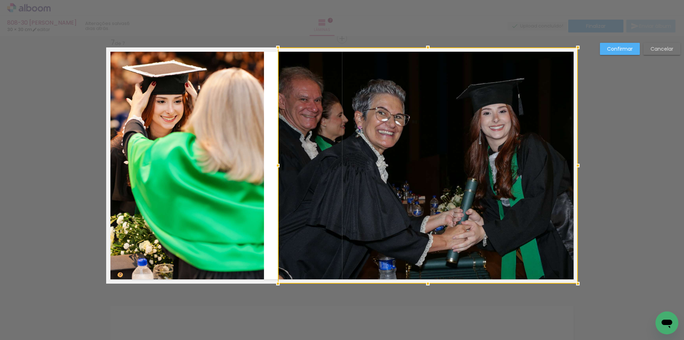
drag, startPoint x: 268, startPoint y: 170, endPoint x: 280, endPoint y: 168, distance: 12.6
click at [280, 168] on div at bounding box center [278, 165] width 14 height 14
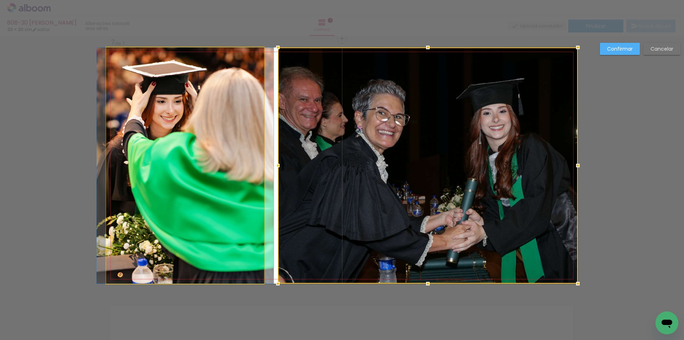
click at [241, 171] on quentale-photo at bounding box center [185, 165] width 158 height 236
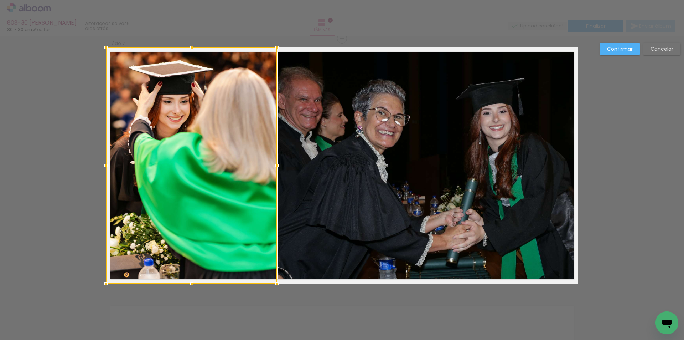
drag, startPoint x: 261, startPoint y: 167, endPoint x: 274, endPoint y: 167, distance: 12.8
click at [274, 167] on div at bounding box center [277, 165] width 14 height 14
click at [622, 44] on paper-button "Confirmar" at bounding box center [620, 49] width 40 height 12
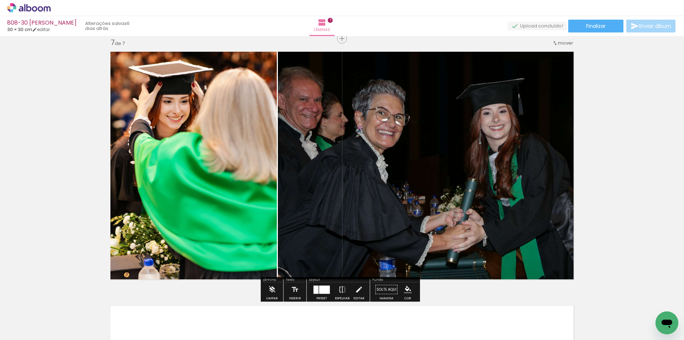
click at [404, 286] on iron-icon "color picker" at bounding box center [408, 289] width 8 height 8
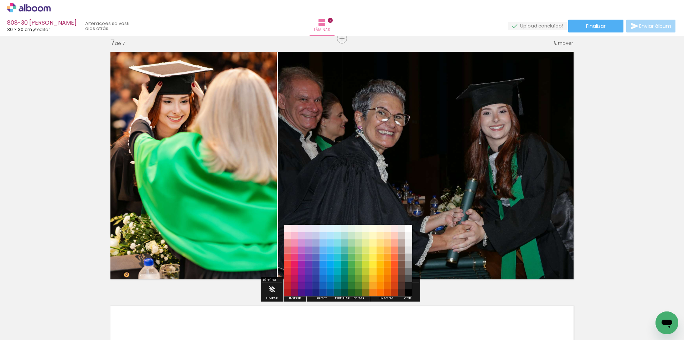
click at [409, 284] on paper-item "#212121" at bounding box center [408, 285] width 7 height 7
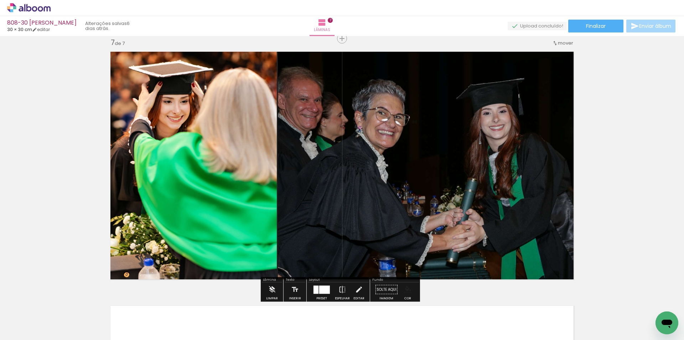
click at [408, 289] on iron-icon "color picker" at bounding box center [408, 289] width 8 height 8
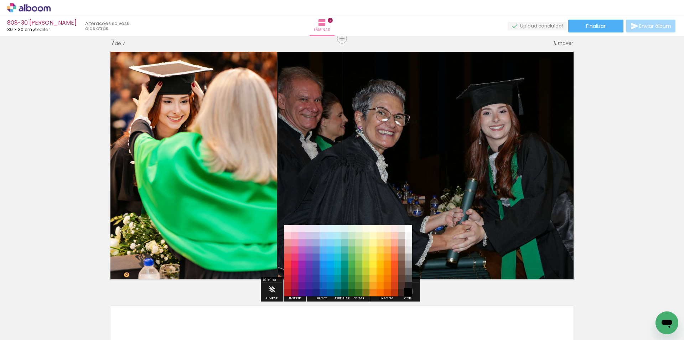
click at [406, 291] on paper-item "#000000" at bounding box center [408, 292] width 7 height 7
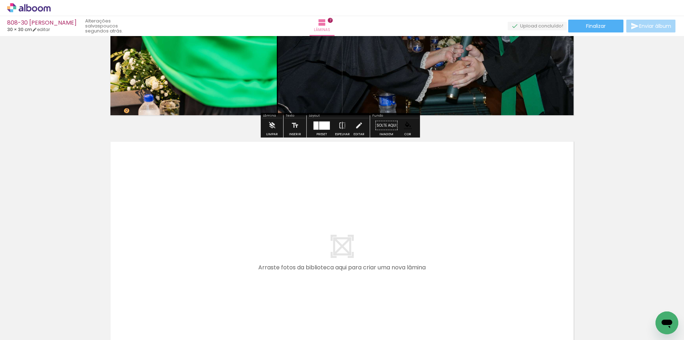
scroll to position [1709, 0]
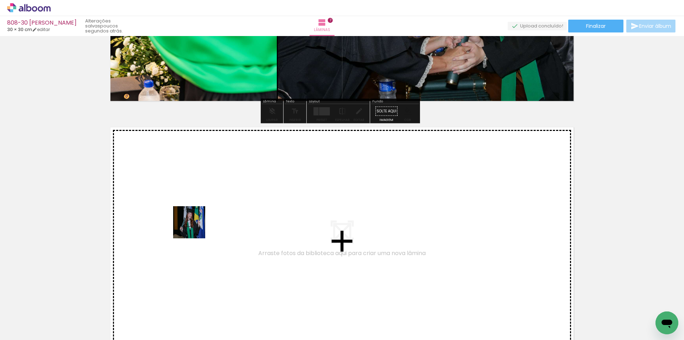
drag, startPoint x: 79, startPoint y: 320, endPoint x: 115, endPoint y: 299, distance: 41.3
click at [204, 223] on quentale-workspace at bounding box center [342, 170] width 684 height 340
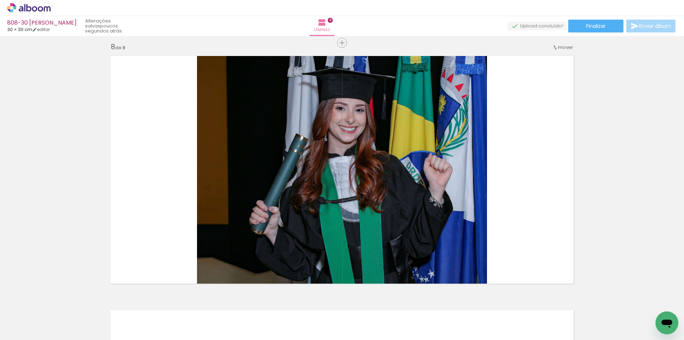
scroll to position [1785, 0]
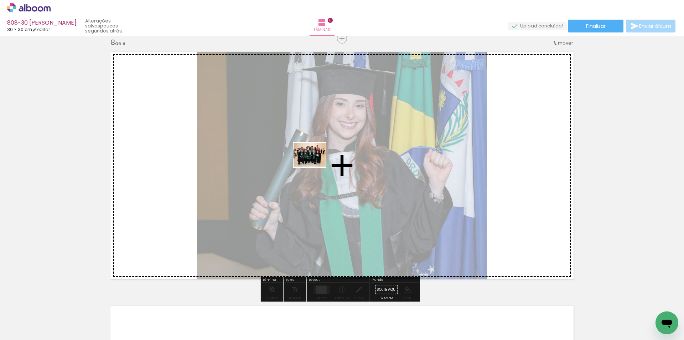
drag, startPoint x: 81, startPoint y: 310, endPoint x: 315, endPoint y: 164, distance: 275.9
click at [315, 164] on quentale-workspace at bounding box center [342, 170] width 684 height 340
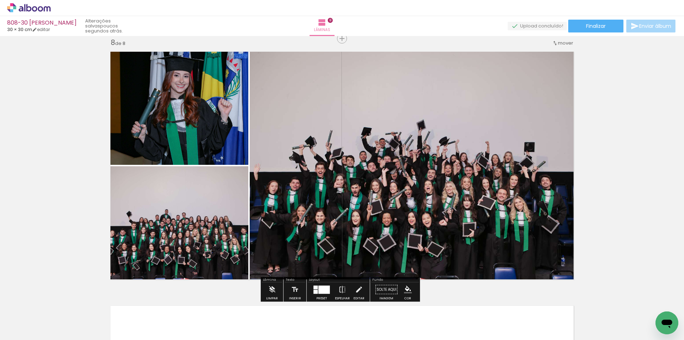
scroll to position [8579, 0]
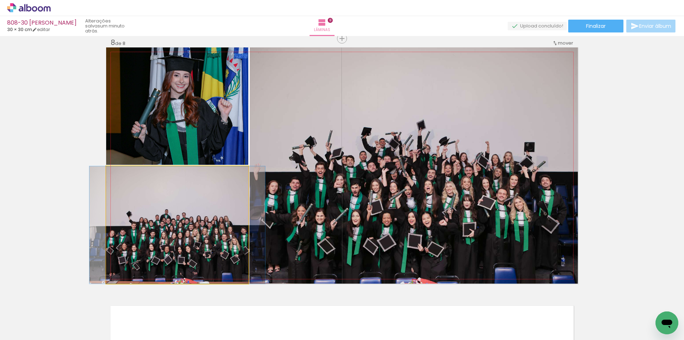
click at [223, 222] on quentale-photo at bounding box center [177, 224] width 142 height 117
click at [216, 227] on quentale-photo at bounding box center [177, 224] width 142 height 117
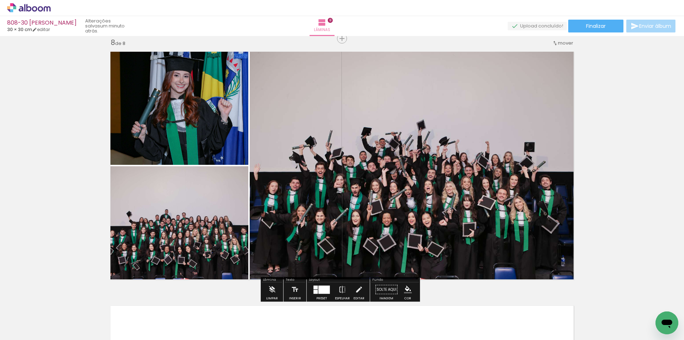
click at [352, 288] on paper-button "Editar" at bounding box center [359, 291] width 15 height 18
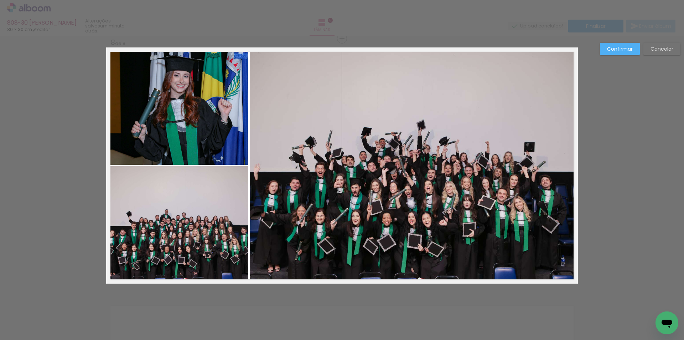
click at [313, 177] on quentale-photo at bounding box center [414, 165] width 328 height 236
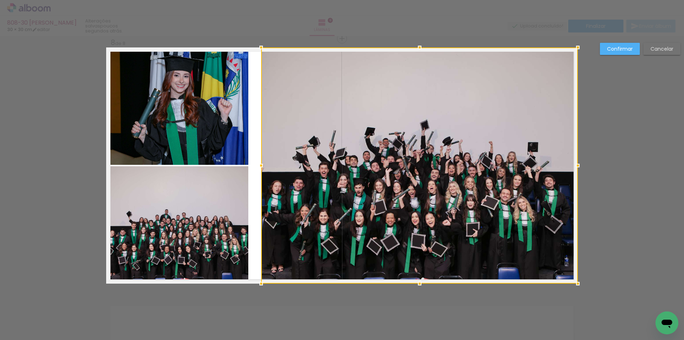
drag, startPoint x: 250, startPoint y: 165, endPoint x: 259, endPoint y: 165, distance: 8.6
click at [259, 165] on div at bounding box center [261, 165] width 14 height 14
click at [222, 194] on quentale-photo at bounding box center [177, 224] width 142 height 117
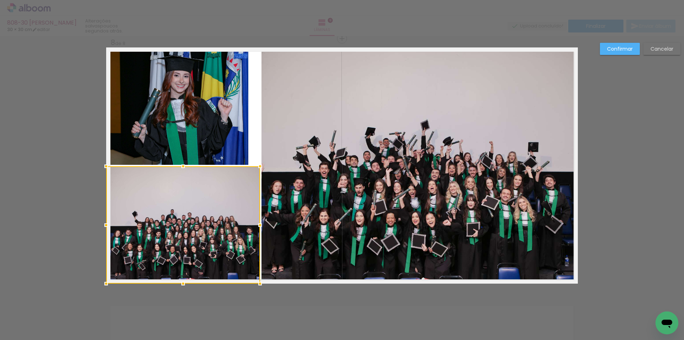
drag, startPoint x: 248, startPoint y: 227, endPoint x: 259, endPoint y: 228, distance: 11.8
click at [259, 228] on div at bounding box center [260, 225] width 14 height 14
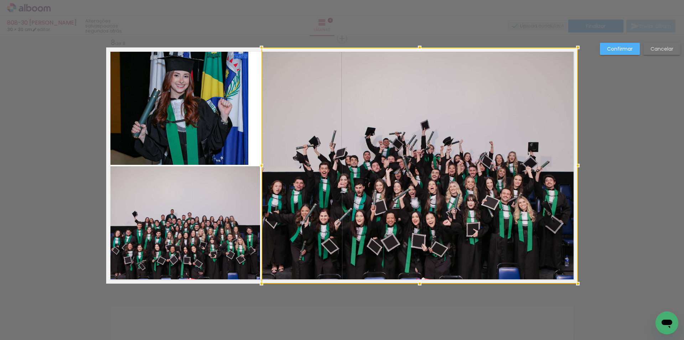
click at [212, 113] on quentale-photo at bounding box center [177, 105] width 142 height 117
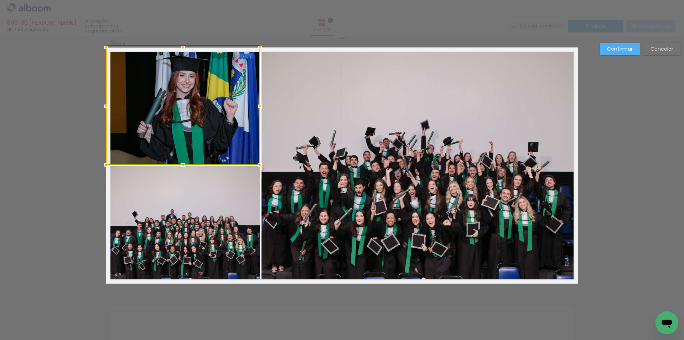
drag, startPoint x: 247, startPoint y: 105, endPoint x: 256, endPoint y: 106, distance: 9.0
click at [256, 106] on div at bounding box center [260, 106] width 14 height 14
click at [0, 0] on slot "Confirmar" at bounding box center [0, 0] width 0 height 0
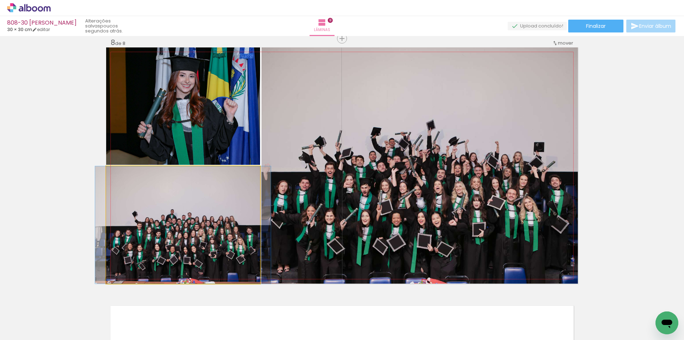
click at [216, 235] on quentale-photo at bounding box center [183, 224] width 154 height 117
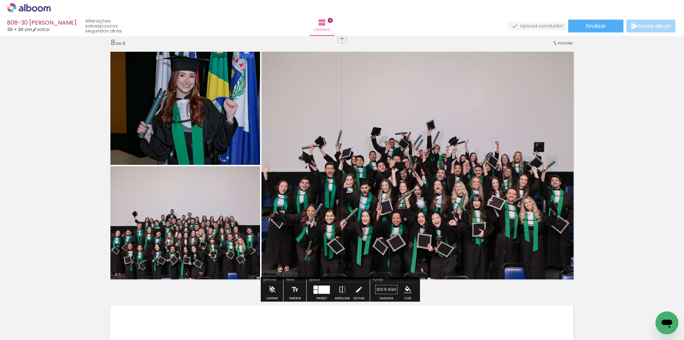
click at [405, 287] on iron-icon "color picker" at bounding box center [408, 289] width 8 height 8
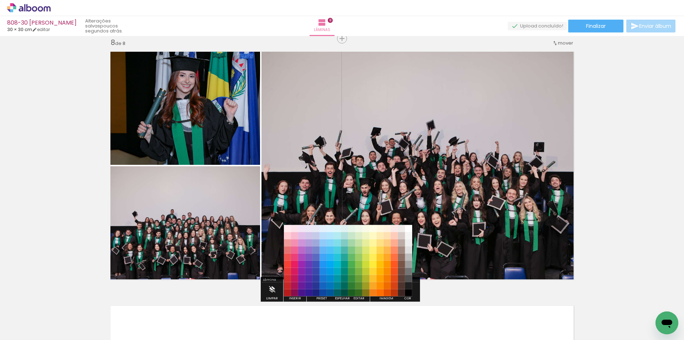
click at [409, 286] on paper-item "#212121" at bounding box center [408, 285] width 7 height 7
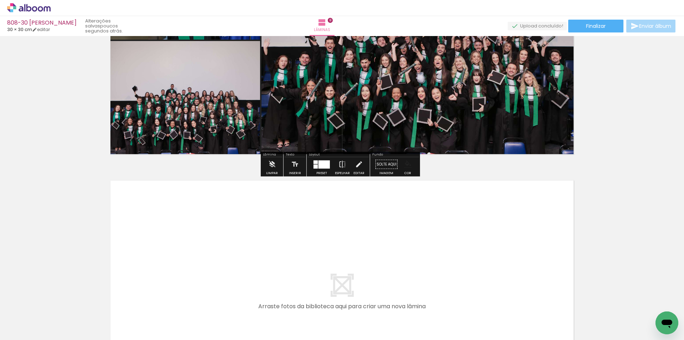
scroll to position [1927, 0]
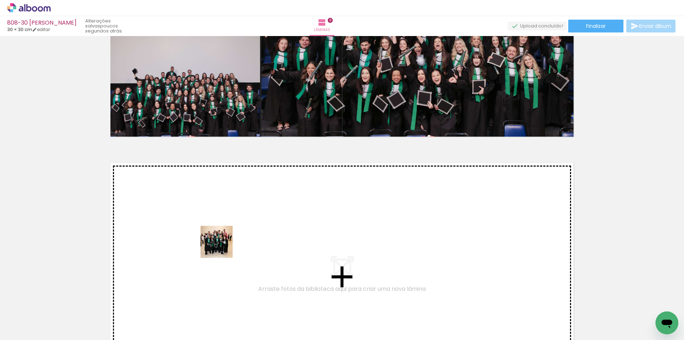
drag, startPoint x: 81, startPoint y: 316, endPoint x: 222, endPoint y: 247, distance: 157.1
click at [222, 247] on quentale-workspace at bounding box center [342, 170] width 684 height 340
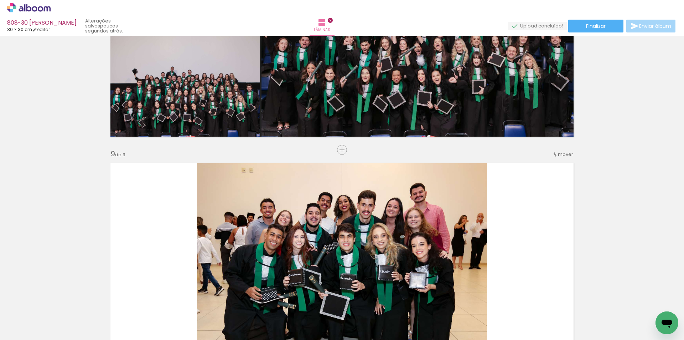
scroll to position [2038, 0]
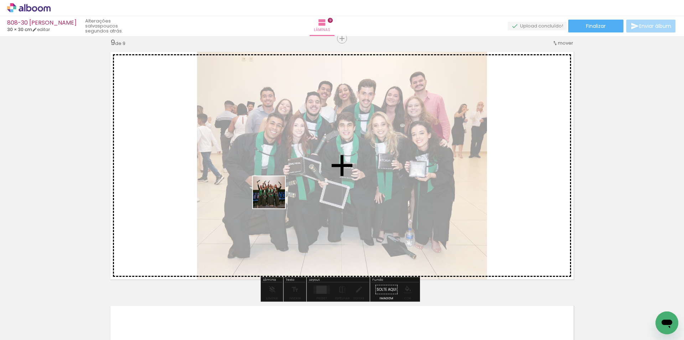
drag, startPoint x: 88, startPoint y: 312, endPoint x: 285, endPoint y: 189, distance: 232.4
click at [285, 189] on quentale-workspace at bounding box center [342, 170] width 684 height 340
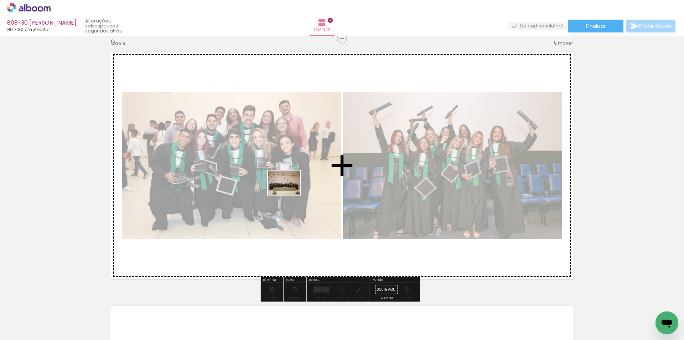
drag, startPoint x: 85, startPoint y: 316, endPoint x: 289, endPoint y: 192, distance: 239.0
click at [289, 192] on quentale-workspace at bounding box center [342, 170] width 684 height 340
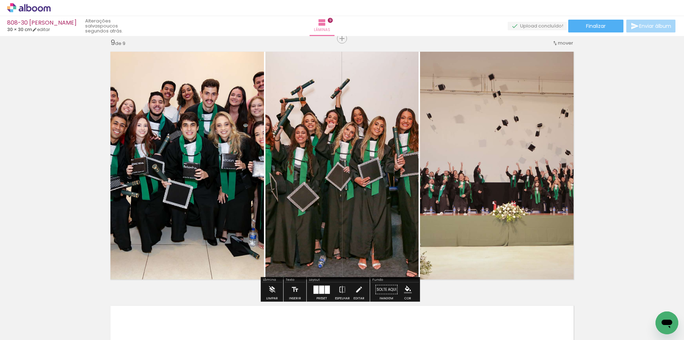
click at [321, 284] on div at bounding box center [321, 289] width 19 height 14
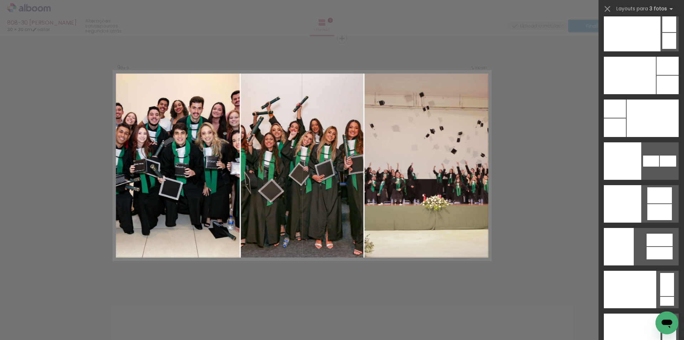
scroll to position [8718, 0]
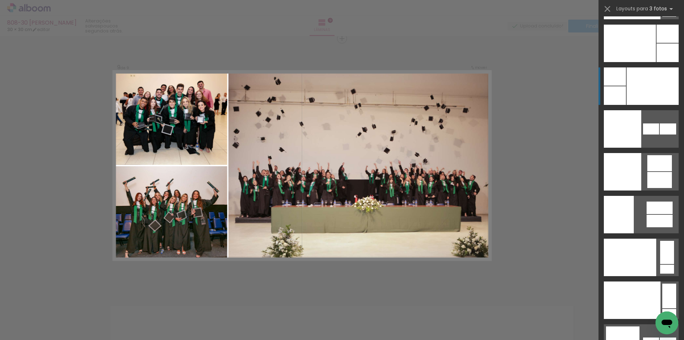
click at [650, 87] on div at bounding box center [653, 85] width 52 height 37
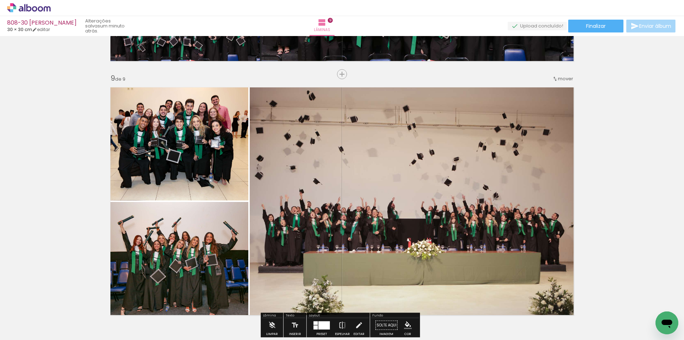
scroll to position [2038, 0]
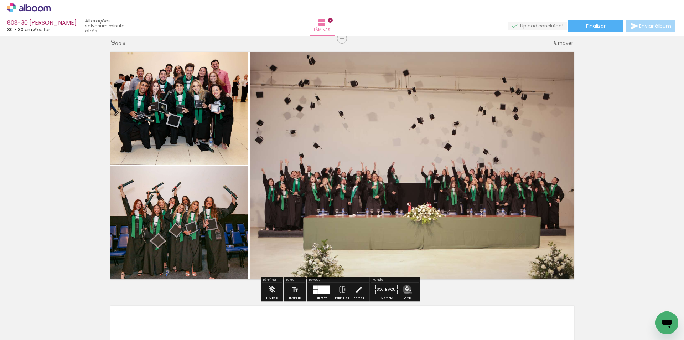
click at [404, 289] on iron-icon "color picker" at bounding box center [408, 289] width 8 height 8
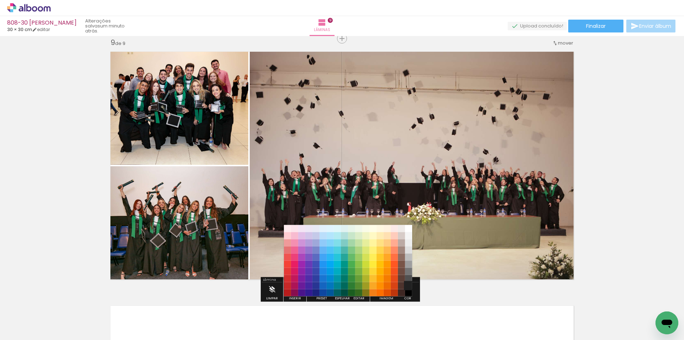
click at [406, 285] on paper-item "#212121" at bounding box center [408, 285] width 7 height 7
click at [406, 291] on paper-item "#000000" at bounding box center [408, 292] width 7 height 7
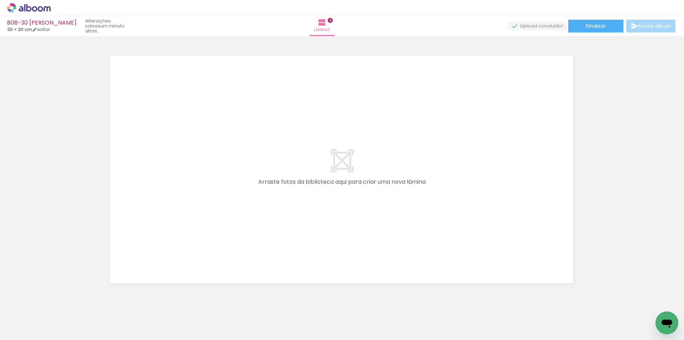
scroll to position [2305, 0]
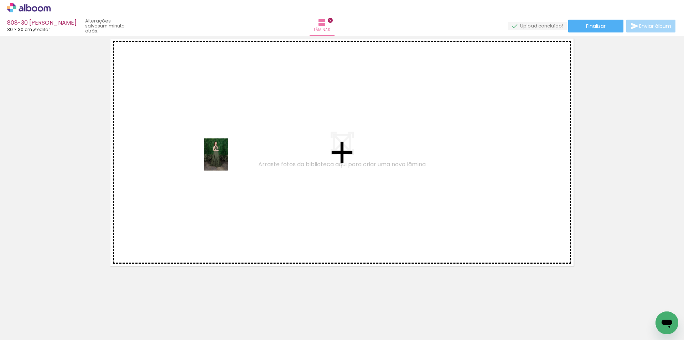
drag, startPoint x: 72, startPoint y: 311, endPoint x: 93, endPoint y: 316, distance: 21.2
click at [226, 158] on quentale-workspace at bounding box center [342, 170] width 684 height 340
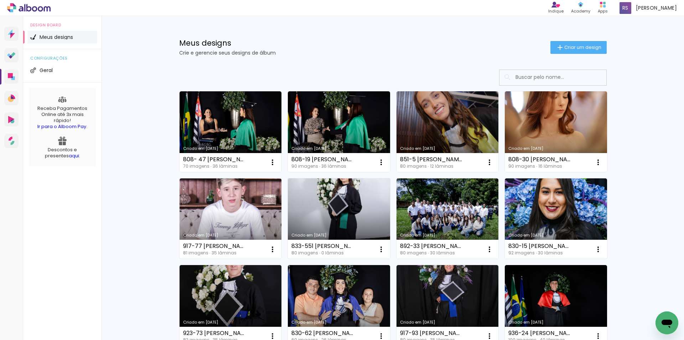
click at [545, 127] on link "Criado em [DATE]" at bounding box center [556, 131] width 102 height 81
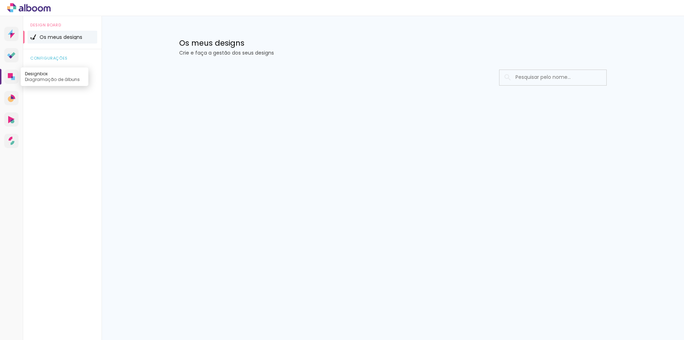
click at [7, 72] on link "Designbox Diagramação de álbuns" at bounding box center [11, 76] width 14 height 14
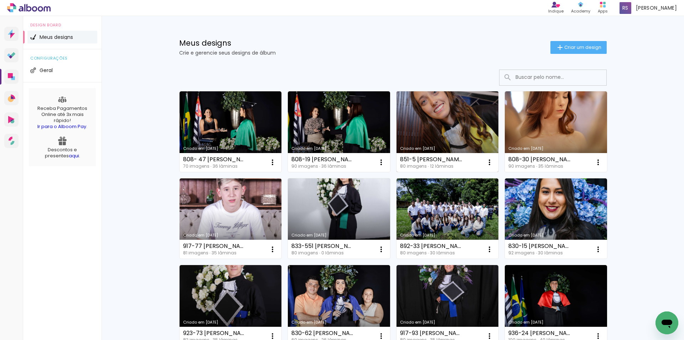
click at [463, 120] on link "Criado em [DATE]" at bounding box center [448, 131] width 102 height 81
